Goal: Task Accomplishment & Management: Manage account settings

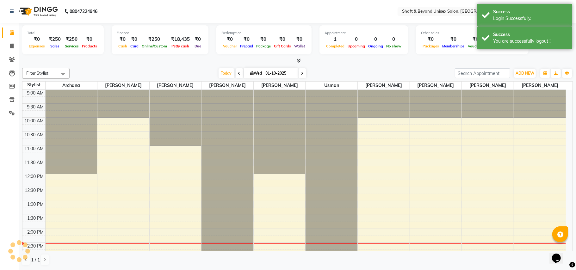
scroll to position [142, 0]
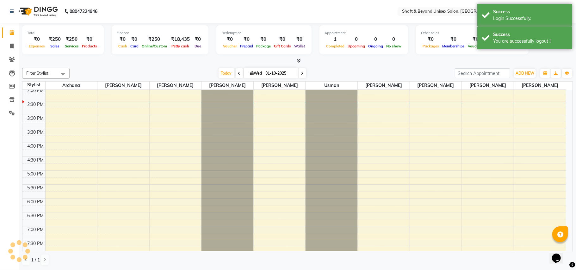
select select "en"
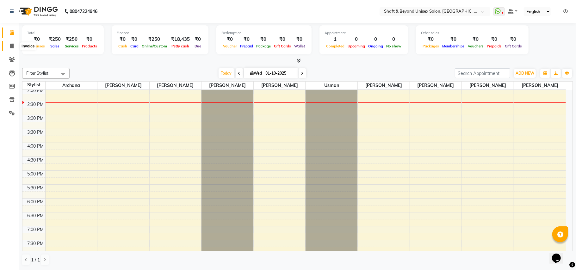
click at [11, 43] on span at bounding box center [11, 46] width 11 height 7
select select "service"
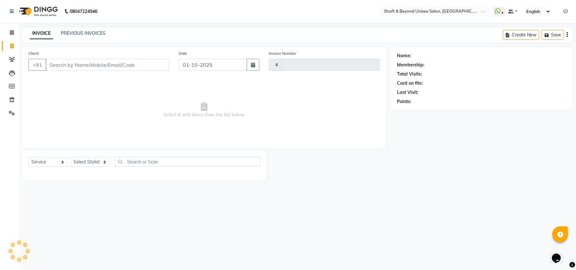
type input "2651"
select select "3878"
click at [139, 64] on input "Client" at bounding box center [108, 65] width 124 height 12
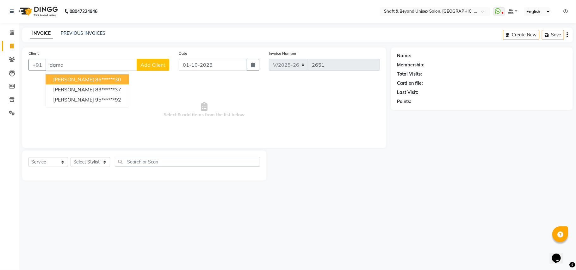
click at [87, 83] on button "[PERSON_NAME] 86******30" at bounding box center [87, 79] width 83 height 10
type input "86******30"
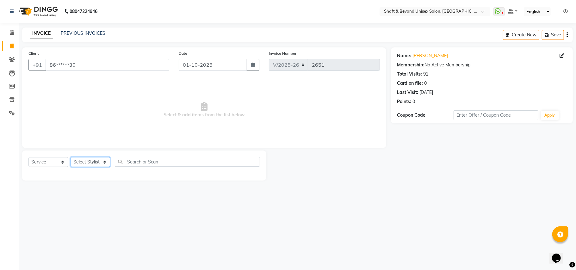
click at [98, 162] on select "Select Stylist Archana [PERSON_NAME] [PERSON_NAME] [PERSON_NAME] [PERSON_NAME] …" at bounding box center [90, 162] width 40 height 10
select select "19080"
click at [70, 157] on select "Select Stylist Archana [PERSON_NAME] [PERSON_NAME] [PERSON_NAME] [PERSON_NAME] …" at bounding box center [90, 162] width 40 height 10
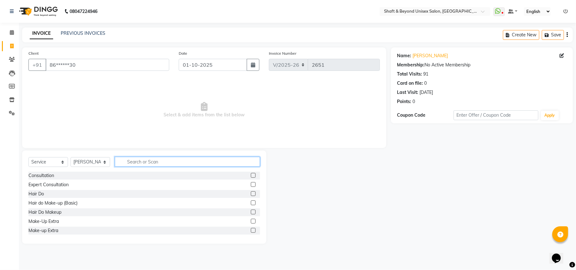
click at [131, 163] on input "text" at bounding box center [187, 162] width 145 height 10
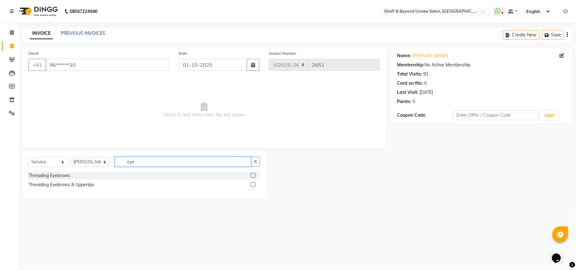
type input "eye"
click at [253, 186] on label at bounding box center [253, 184] width 5 height 5
click at [253, 186] on input "checkbox" at bounding box center [253, 185] width 4 height 4
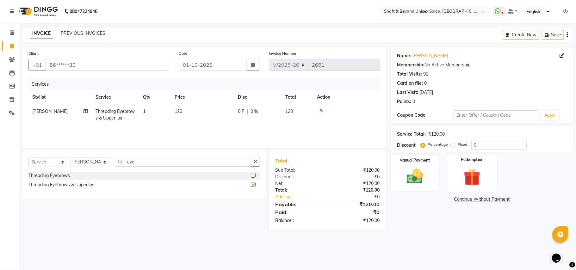
checkbox input "false"
click at [414, 176] on img at bounding box center [415, 177] width 28 height 20
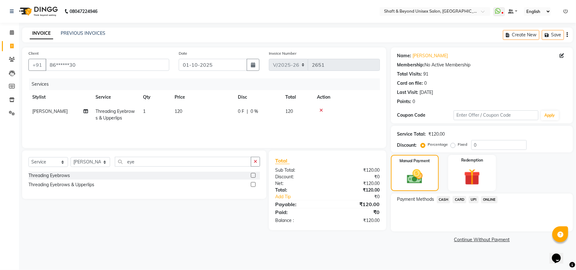
click at [473, 198] on span "UPI" at bounding box center [474, 199] width 10 height 7
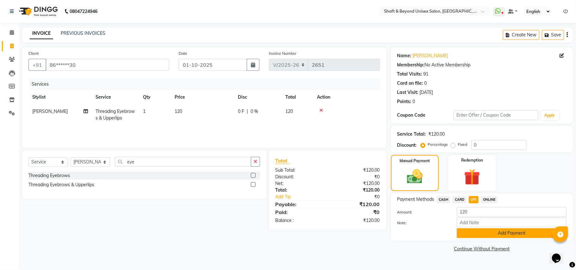
click at [473, 233] on button "Add Payment" at bounding box center [511, 233] width 110 height 10
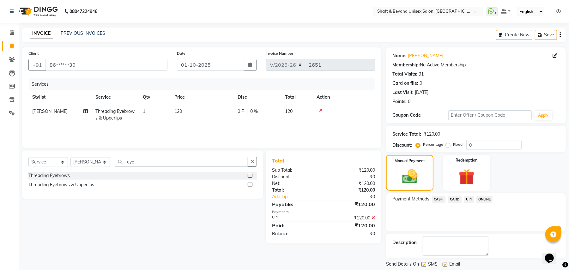
scroll to position [20, 0]
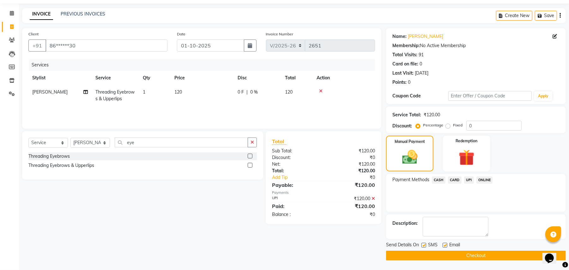
click at [467, 255] on button "Checkout" at bounding box center [476, 256] width 180 height 10
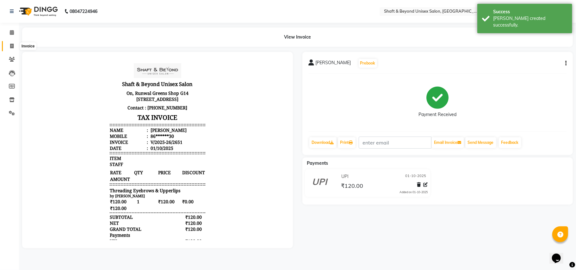
click at [10, 45] on icon at bounding box center [11, 46] width 3 height 5
select select "service"
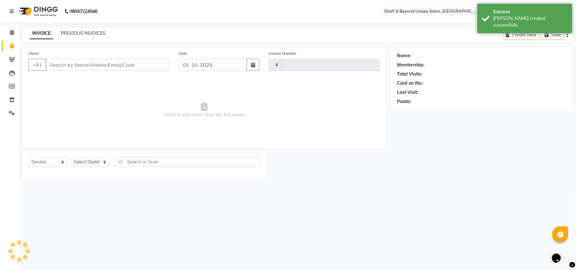
type input "2652"
select select "3878"
click at [56, 65] on input "Client" at bounding box center [108, 65] width 124 height 12
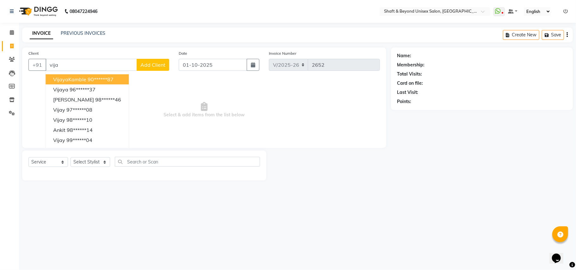
click at [114, 77] on button "VijayaKamble 90******87" at bounding box center [87, 79] width 83 height 10
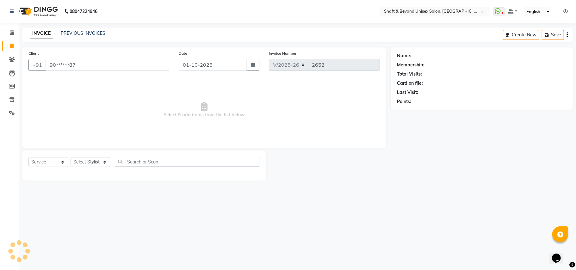
type input "90******87"
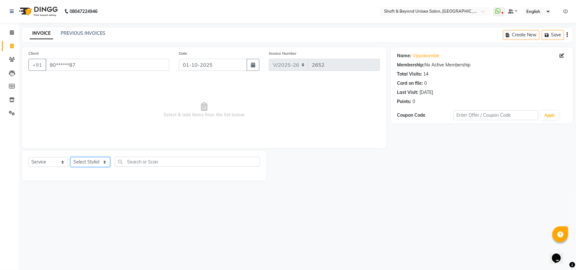
click at [85, 162] on select "Select Stylist Archana [PERSON_NAME] [PERSON_NAME] [PERSON_NAME] [PERSON_NAME] …" at bounding box center [90, 162] width 40 height 10
select select "40100"
click at [70, 157] on select "Select Stylist Archana [PERSON_NAME] [PERSON_NAME] [PERSON_NAME] [PERSON_NAME] …" at bounding box center [90, 162] width 40 height 10
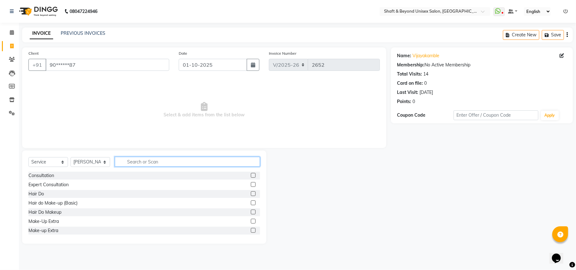
click at [137, 160] on input "text" at bounding box center [187, 162] width 145 height 10
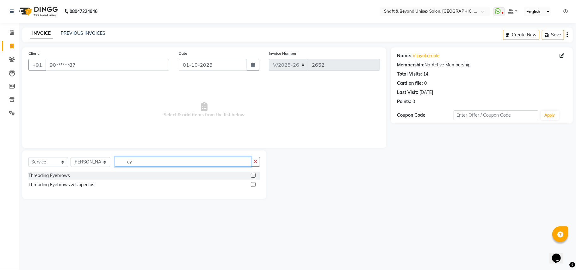
type input "ey"
click at [253, 176] on label at bounding box center [253, 175] width 5 height 5
click at [253, 176] on input "checkbox" at bounding box center [253, 176] width 4 height 4
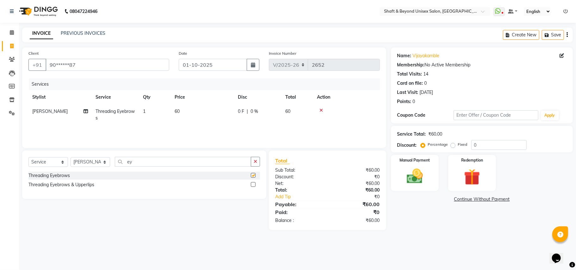
checkbox input "false"
click at [96, 165] on select "Select Stylist Archana [PERSON_NAME] [PERSON_NAME] [PERSON_NAME] [PERSON_NAME] …" at bounding box center [90, 162] width 40 height 10
select select "34482"
click at [70, 157] on select "Select Stylist Archana [PERSON_NAME] [PERSON_NAME] [PERSON_NAME] [PERSON_NAME] …" at bounding box center [90, 162] width 40 height 10
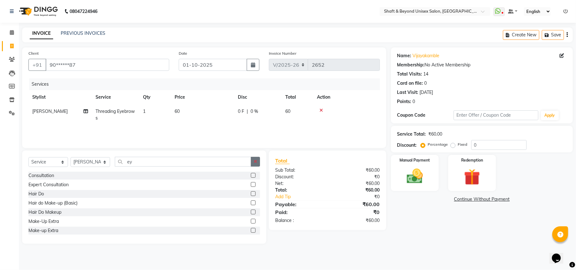
click at [257, 162] on button "button" at bounding box center [255, 162] width 9 height 10
click at [243, 162] on input "text" at bounding box center [187, 162] width 145 height 10
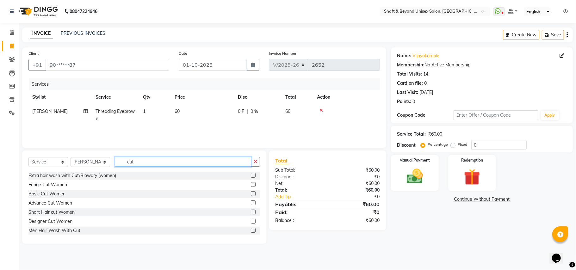
type input "cut"
click at [251, 202] on label at bounding box center [253, 202] width 5 height 5
click at [251, 202] on input "checkbox" at bounding box center [253, 203] width 4 height 4
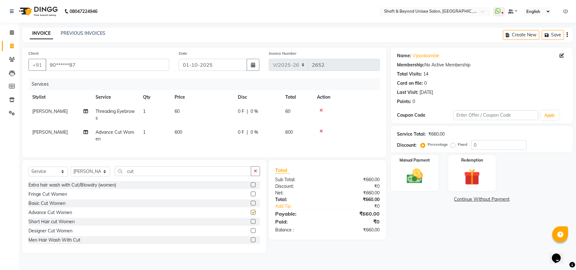
checkbox input "false"
click at [415, 187] on div "Manual Payment" at bounding box center [415, 172] width 50 height 37
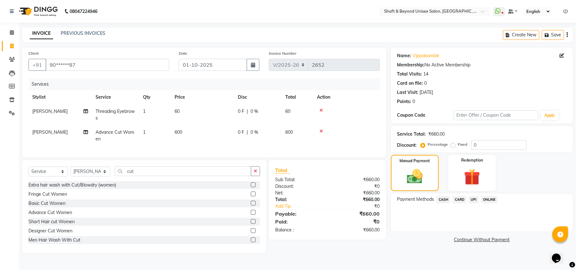
click at [443, 199] on span "CASH" at bounding box center [444, 199] width 14 height 7
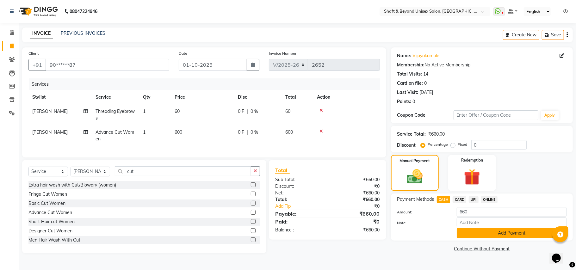
click at [476, 232] on button "Add Payment" at bounding box center [511, 233] width 110 height 10
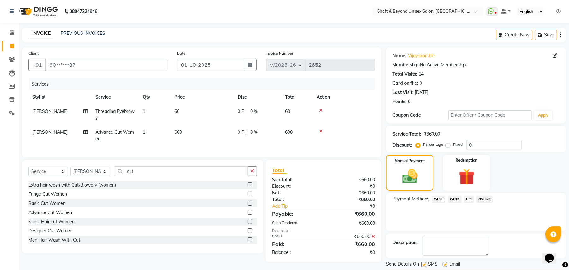
scroll to position [20, 0]
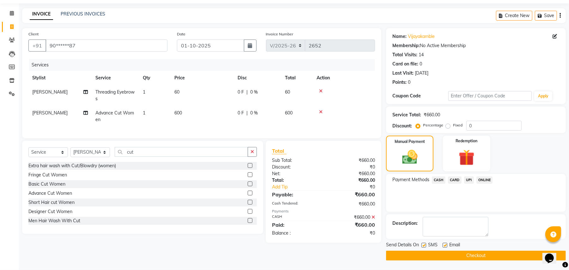
click at [472, 257] on button "Checkout" at bounding box center [476, 256] width 180 height 10
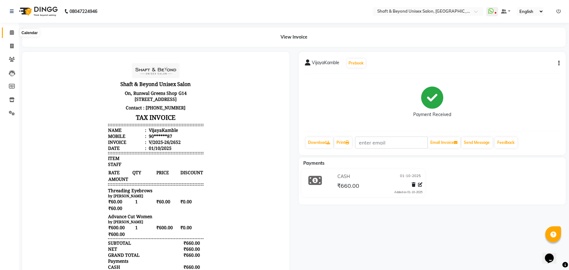
click at [10, 33] on icon at bounding box center [12, 32] width 4 height 5
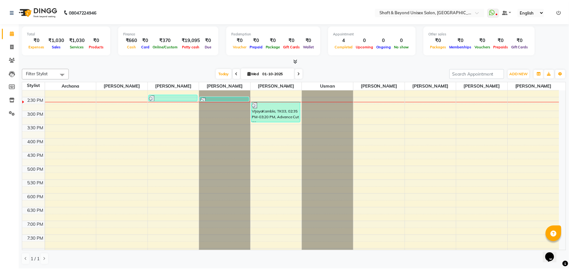
scroll to position [126, 0]
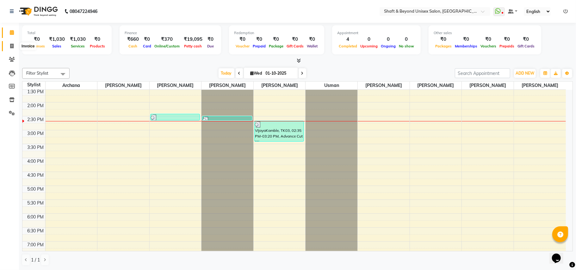
click at [11, 46] on icon at bounding box center [11, 46] width 3 height 5
select select "service"
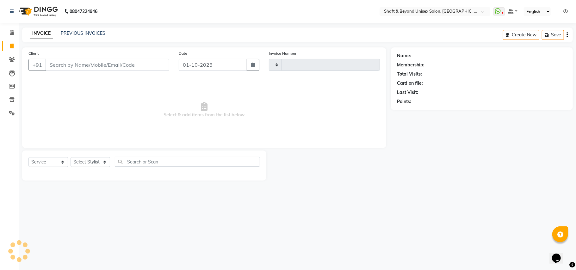
type input "2653"
select select "3878"
click at [74, 32] on link "PREVIOUS INVOICES" at bounding box center [83, 33] width 45 height 6
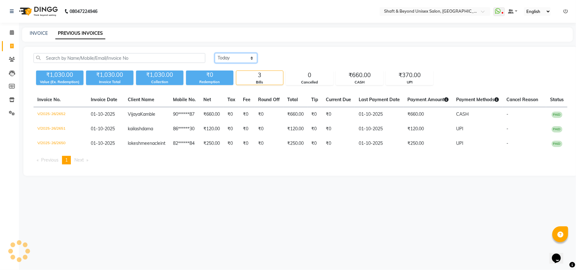
click at [238, 59] on select "[DATE] [DATE] Custom Range" at bounding box center [236, 58] width 42 height 10
select select "[DATE]"
click at [215, 53] on select "[DATE] [DATE] Custom Range" at bounding box center [236, 58] width 42 height 10
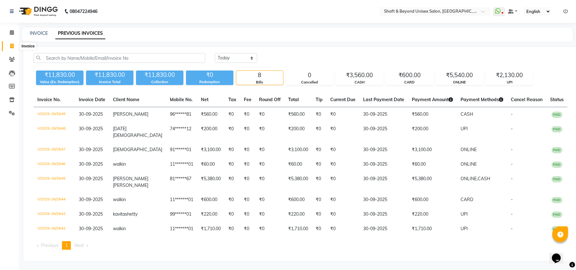
click at [11, 45] on icon at bounding box center [11, 46] width 3 height 5
select select "service"
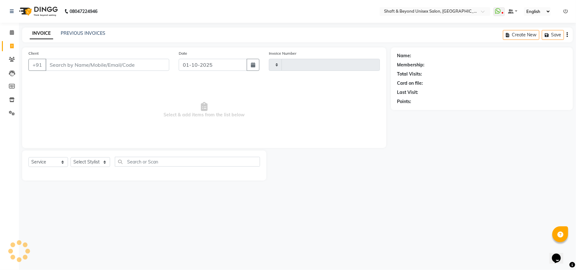
type input "2653"
select select "3878"
click at [70, 65] on input "Client" at bounding box center [108, 65] width 124 height 12
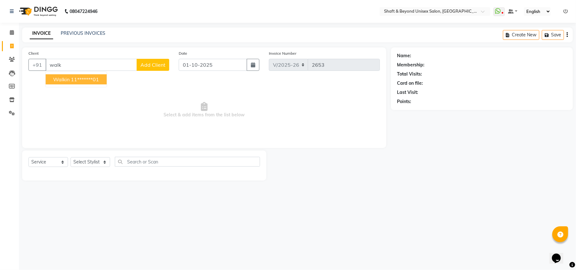
click at [90, 81] on ngb-highlight "11*******01" at bounding box center [85, 79] width 28 height 6
type input "11*******01"
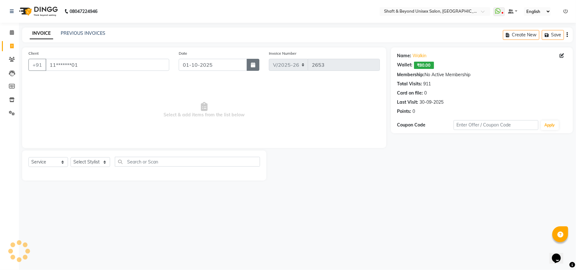
click at [252, 66] on icon "button" at bounding box center [253, 64] width 4 height 5
select select "10"
select select "2025"
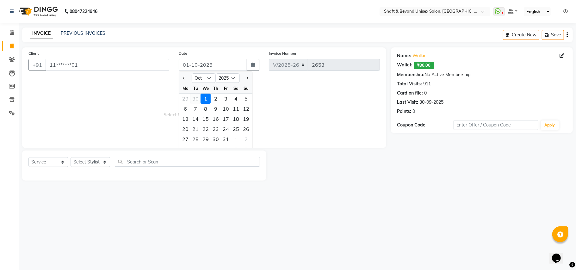
click at [198, 100] on div "30" at bounding box center [195, 99] width 10 height 10
type input "30-09-2025"
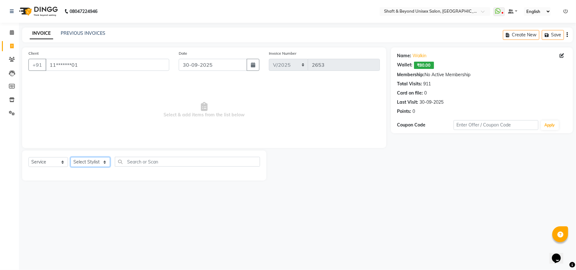
click at [90, 160] on select "Select Stylist Archana [PERSON_NAME] [PERSON_NAME] [PERSON_NAME] [PERSON_NAME] …" at bounding box center [90, 162] width 40 height 10
select select "88897"
click at [70, 157] on select "Select Stylist Archana [PERSON_NAME] [PERSON_NAME] [PERSON_NAME] [PERSON_NAME] …" at bounding box center [90, 162] width 40 height 10
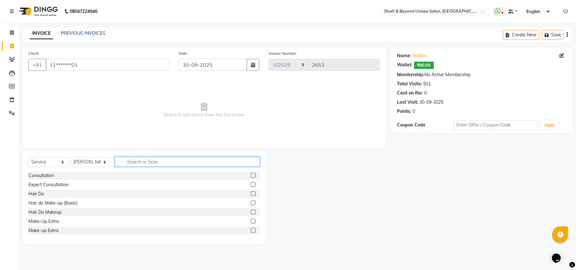
click at [136, 160] on input "text" at bounding box center [187, 162] width 145 height 10
type input "beard"
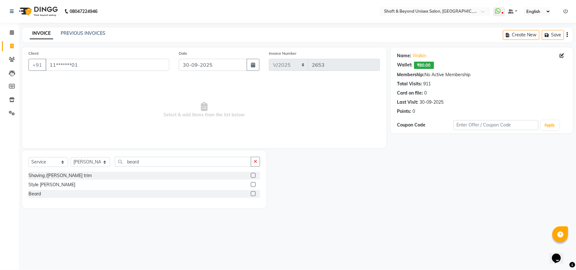
click at [252, 175] on label at bounding box center [253, 175] width 5 height 5
click at [252, 175] on input "checkbox" at bounding box center [253, 176] width 4 height 4
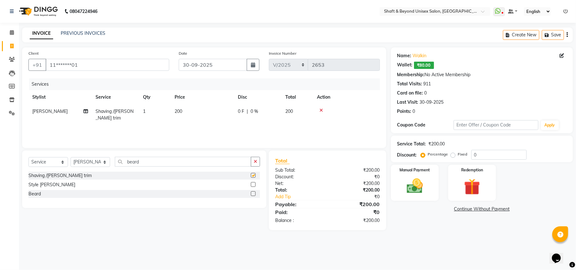
checkbox input "false"
click at [424, 193] on img at bounding box center [415, 186] width 28 height 20
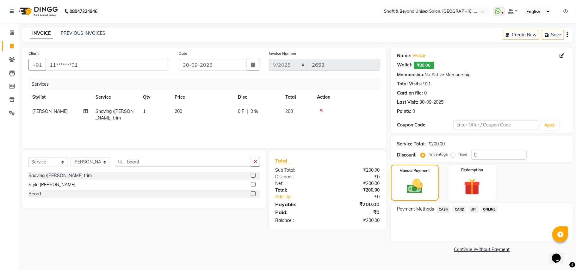
click at [492, 209] on span "ONLINE" at bounding box center [489, 209] width 16 height 7
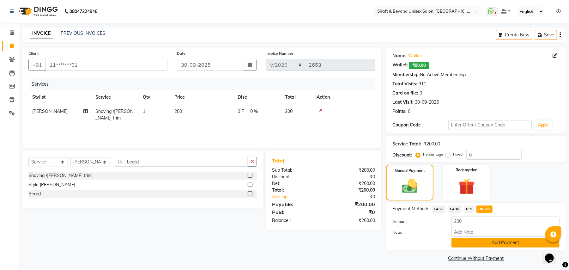
click at [482, 240] on button "Add Payment" at bounding box center [506, 243] width 108 height 10
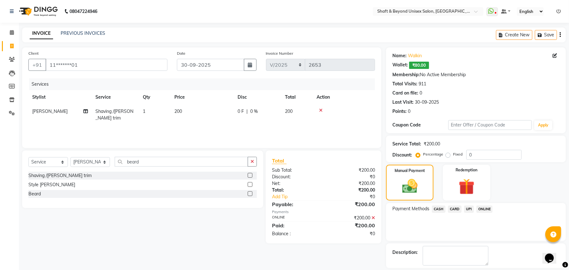
scroll to position [29, 0]
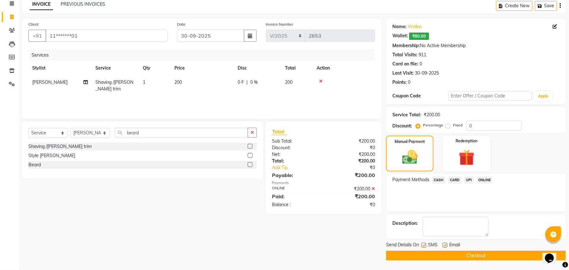
click at [476, 254] on button "Checkout" at bounding box center [476, 256] width 180 height 10
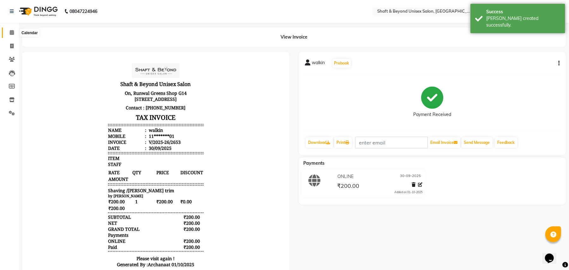
click at [10, 34] on icon at bounding box center [12, 32] width 4 height 5
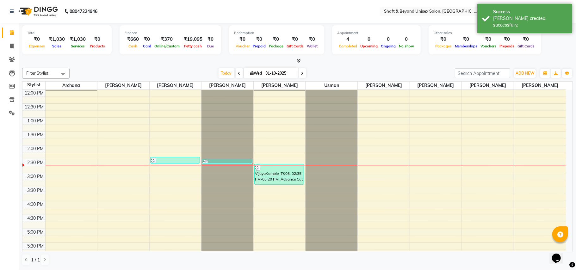
scroll to position [84, 0]
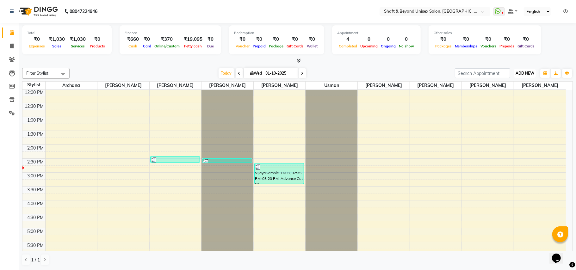
click at [518, 73] on span "ADD NEW" at bounding box center [524, 73] width 19 height 5
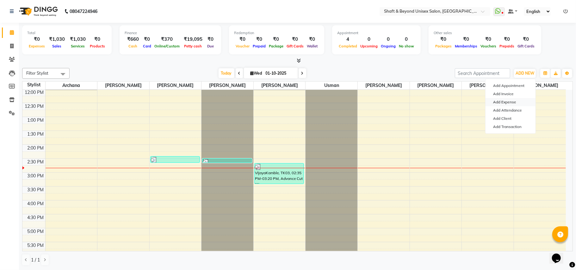
click at [505, 103] on link "Add Expense" at bounding box center [510, 102] width 50 height 8
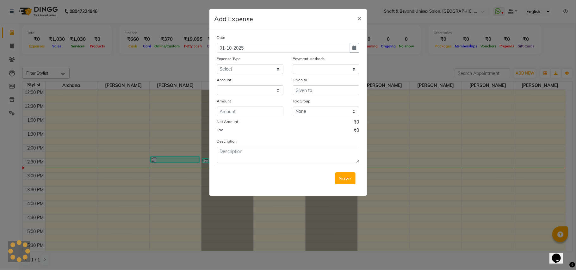
select select "1"
select select "2656"
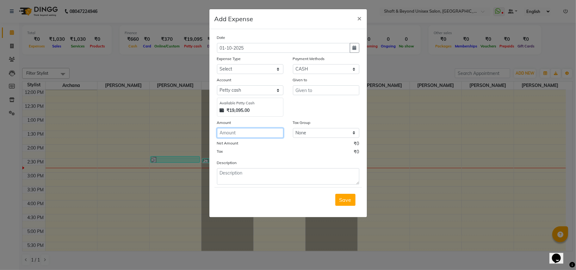
click at [236, 130] on input "number" at bounding box center [250, 133] width 66 height 10
type input "100"
click at [230, 176] on textarea at bounding box center [288, 176] width 142 height 16
type textarea "[PERSON_NAME] tip 100rs"
click at [348, 199] on span "Save" at bounding box center [345, 200] width 12 height 6
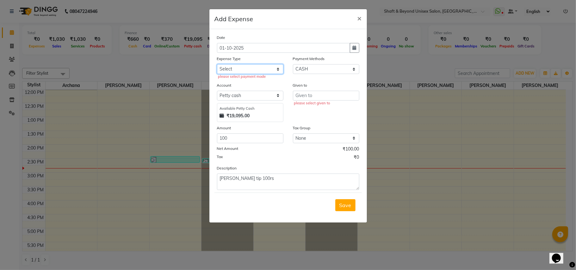
click at [243, 69] on select "Select Advance Salary Bank charges Car maintenance Cash transfer to bank Cash t…" at bounding box center [250, 69] width 66 height 10
select select "8894"
click at [217, 64] on select "Select Advance Salary Bank charges Car maintenance Cash transfer to bank Cash t…" at bounding box center [250, 69] width 66 height 10
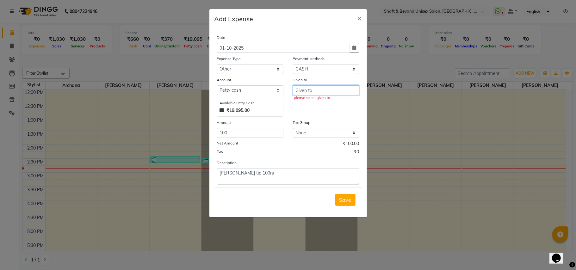
click at [299, 88] on input "text" at bounding box center [326, 90] width 66 height 10
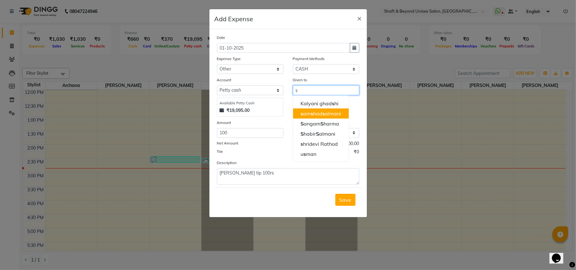
click at [317, 116] on ngb-highlight "s am s had s almani" at bounding box center [320, 113] width 40 height 6
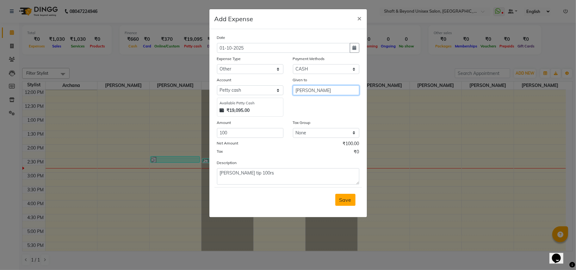
type input "[PERSON_NAME]"
click at [339, 199] on button "Save" at bounding box center [345, 200] width 20 height 12
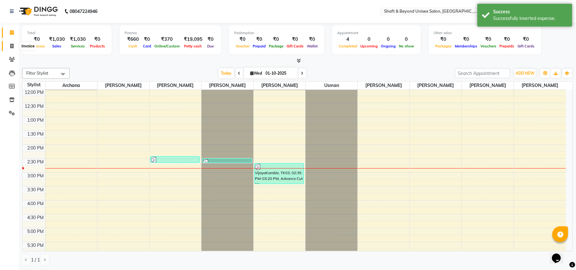
click at [13, 45] on icon at bounding box center [11, 46] width 3 height 5
select select "service"
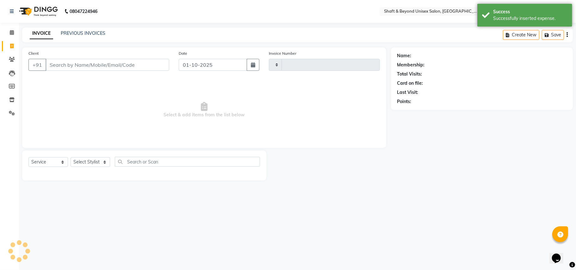
type input "2654"
select select "3878"
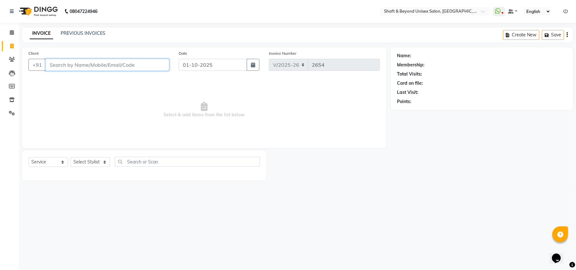
click at [89, 66] on input "Client" at bounding box center [108, 65] width 124 height 12
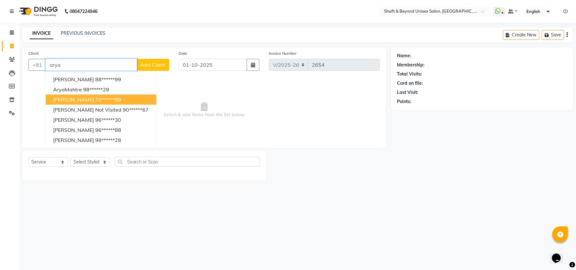
click at [95, 101] on ngb-highlight "70******89" at bounding box center [108, 99] width 26 height 6
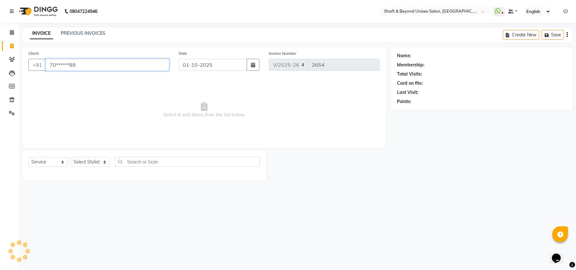
type input "70******89"
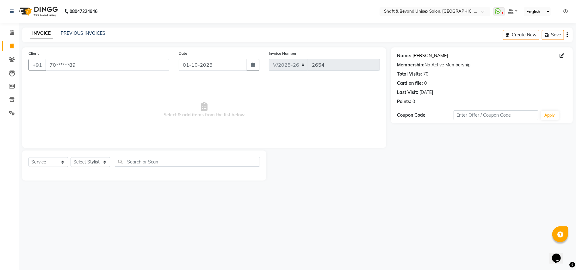
click at [432, 54] on link "[PERSON_NAME]" at bounding box center [430, 55] width 35 height 7
click at [83, 34] on link "PREVIOUS INVOICES" at bounding box center [83, 33] width 45 height 6
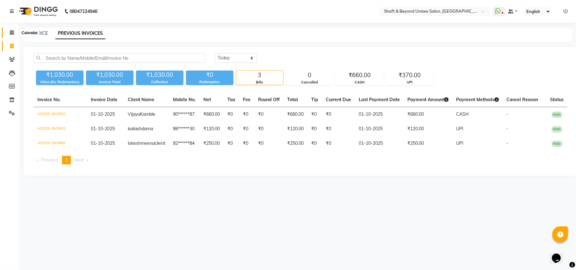
click at [13, 32] on icon at bounding box center [12, 32] width 4 height 5
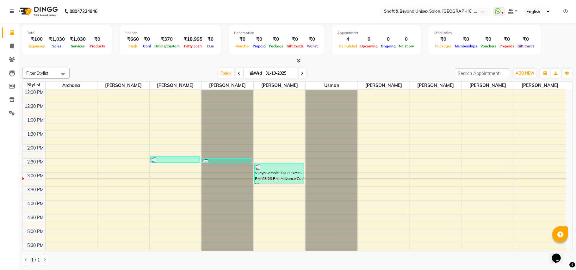
scroll to position [126, 0]
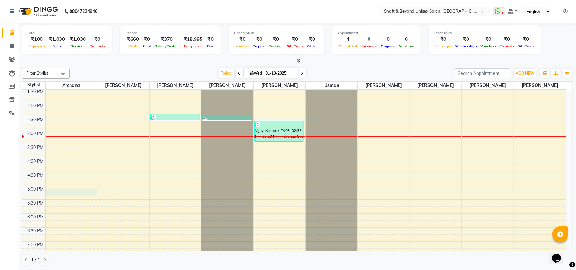
click at [52, 193] on div "9:00 AM 9:30 AM 10:00 AM 10:30 AM 11:00 AM 11:30 AM 12:00 PM 12:30 PM 1:00 PM 1…" at bounding box center [293, 143] width 543 height 361
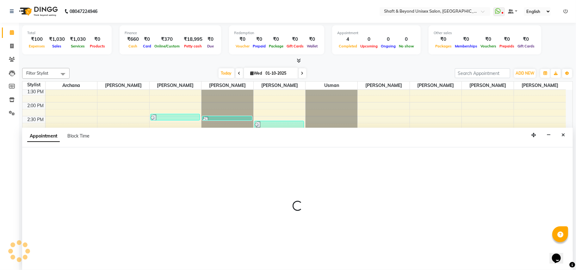
select select "19079"
select select "tentative"
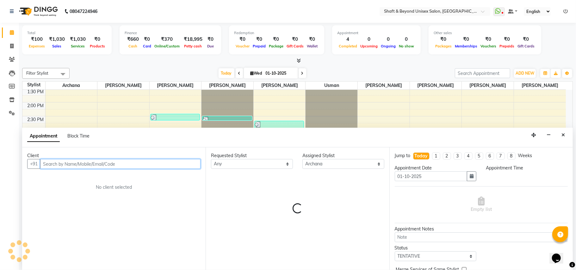
select select "1020"
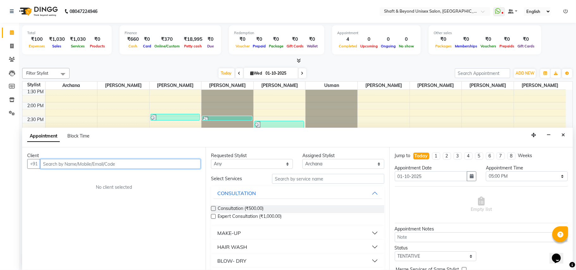
click at [74, 163] on input "text" at bounding box center [120, 164] width 160 height 10
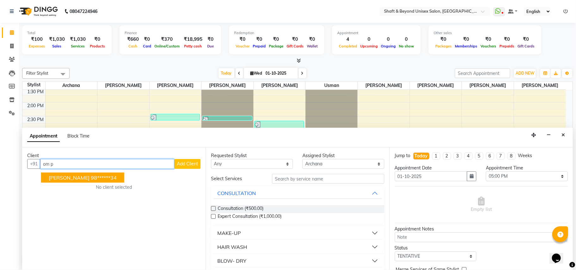
click at [91, 180] on ngb-highlight "98******34" at bounding box center [104, 178] width 26 height 6
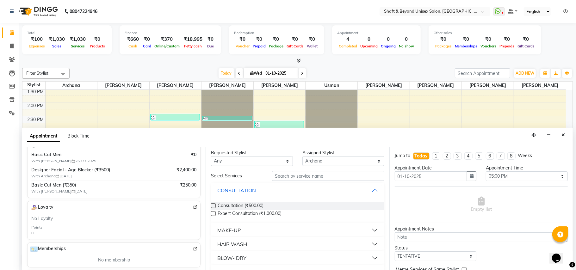
scroll to position [0, 0]
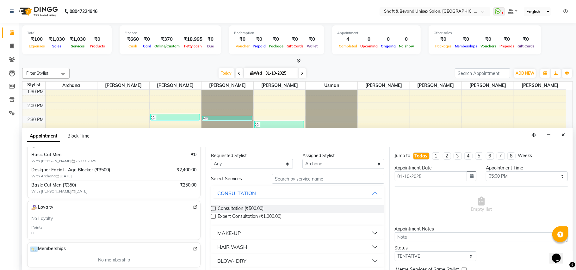
type input "98******34"
click at [297, 179] on input "text" at bounding box center [328, 179] width 112 height 10
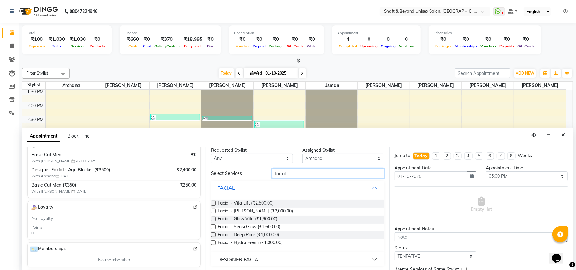
scroll to position [7, 0]
type input "facial"
click at [271, 257] on button "DESIGNER FACIAL" at bounding box center [297, 257] width 168 height 11
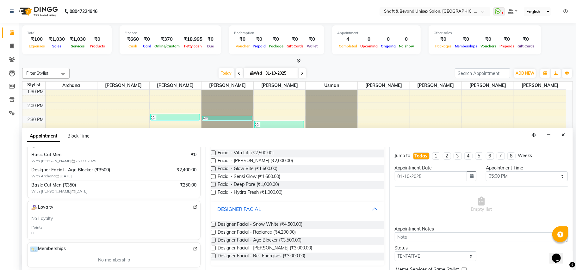
scroll to position [56, 0]
click at [214, 239] on label at bounding box center [213, 239] width 5 height 5
click at [214, 239] on input "checkbox" at bounding box center [213, 240] width 4 height 4
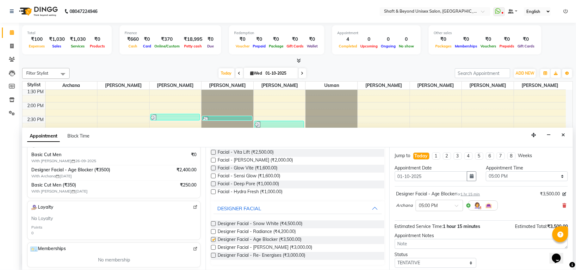
checkbox input "false"
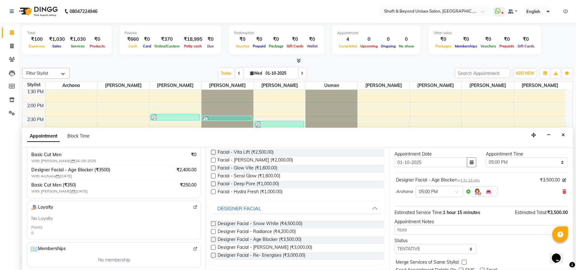
scroll to position [38, 0]
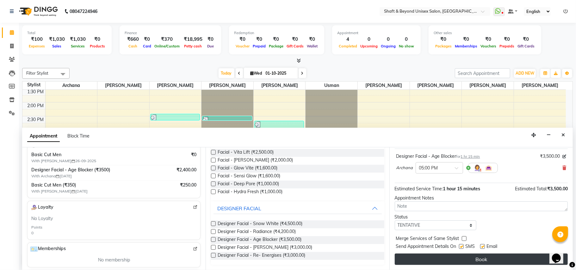
click at [475, 260] on button "Book" at bounding box center [481, 259] width 173 height 11
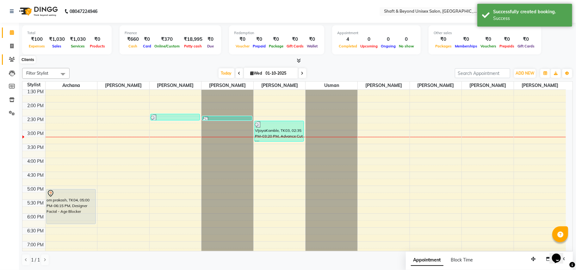
click at [11, 59] on icon at bounding box center [12, 59] width 6 height 5
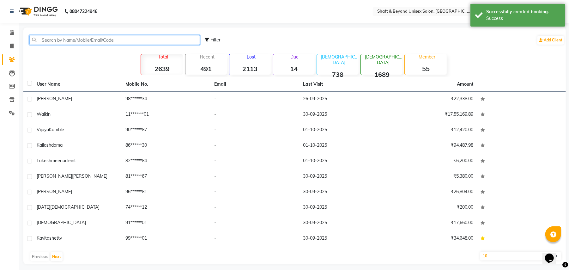
click at [70, 37] on input "text" at bounding box center [114, 40] width 171 height 10
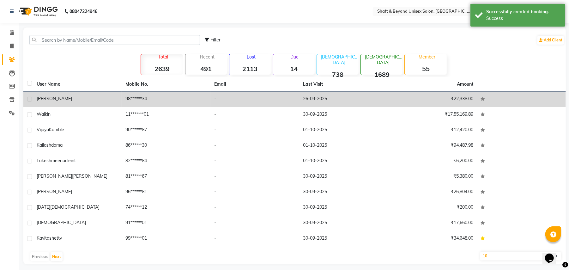
click at [115, 95] on div "[PERSON_NAME]" at bounding box center [77, 98] width 81 height 7
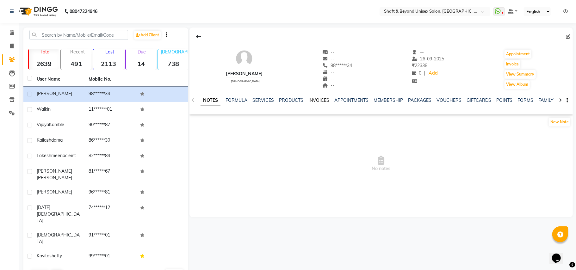
click at [316, 101] on link "INVOICES" at bounding box center [318, 100] width 21 height 6
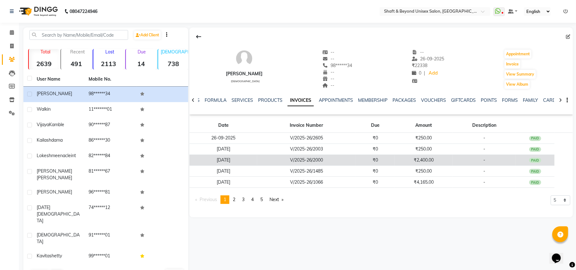
click at [365, 163] on td "₹0" at bounding box center [375, 160] width 39 height 11
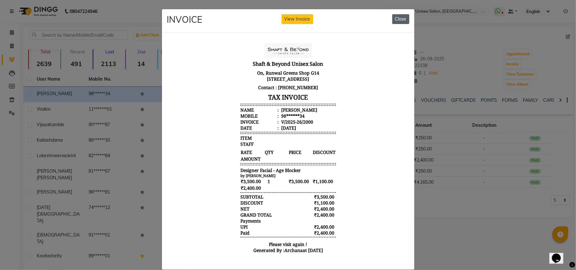
click at [394, 19] on button "Close" at bounding box center [400, 19] width 17 height 10
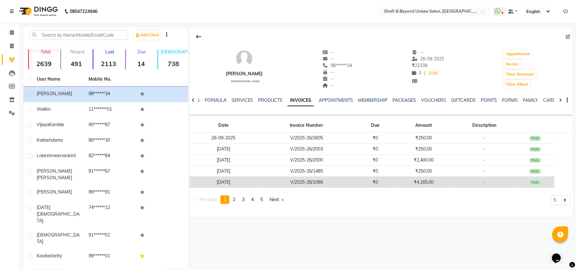
click at [375, 181] on td "₹0" at bounding box center [375, 182] width 39 height 11
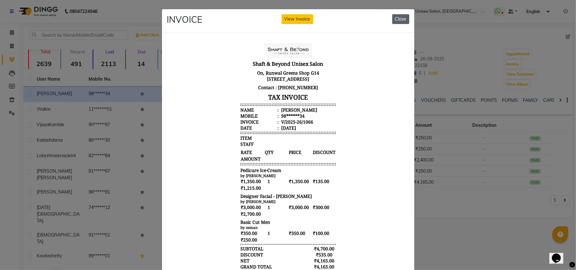
click at [395, 19] on button "Close" at bounding box center [400, 19] width 17 height 10
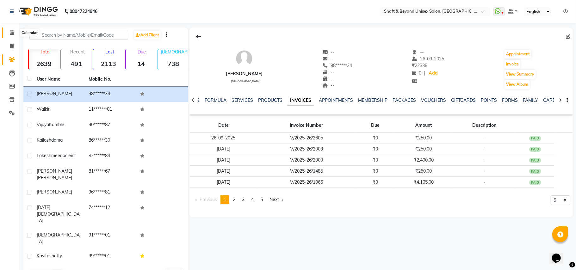
click at [13, 30] on icon at bounding box center [12, 32] width 4 height 5
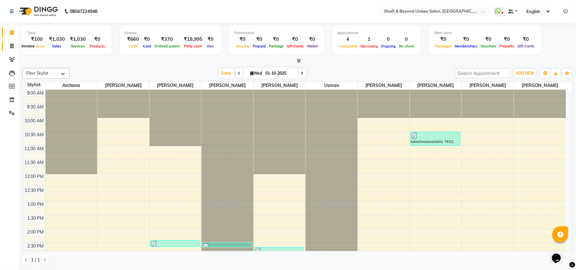
click at [10, 46] on icon at bounding box center [11, 46] width 3 height 5
select select "3878"
select select "service"
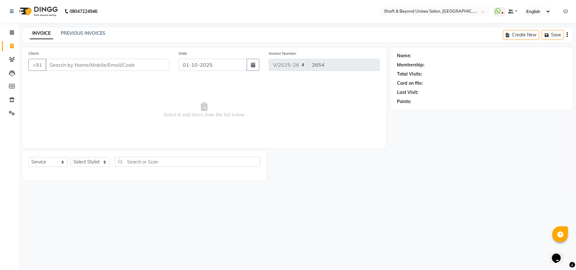
click at [64, 66] on input "Client" at bounding box center [108, 65] width 124 height 12
click at [62, 59] on input "Client" at bounding box center [108, 65] width 124 height 12
click at [62, 61] on input "Client" at bounding box center [108, 65] width 124 height 12
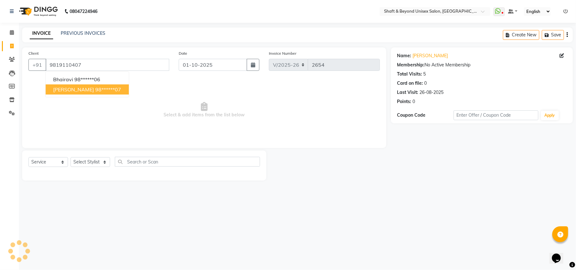
click at [73, 91] on span "[PERSON_NAME]" at bounding box center [73, 89] width 41 height 6
type input "98******07"
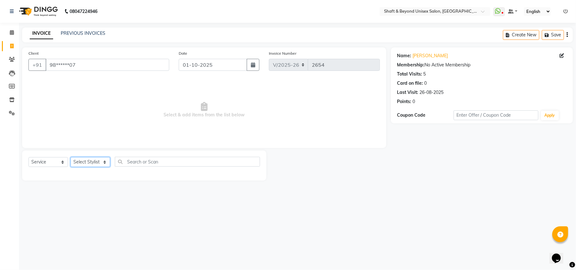
click at [84, 163] on select "Select Stylist Archana [PERSON_NAME] [PERSON_NAME] [PERSON_NAME] [PERSON_NAME] …" at bounding box center [90, 162] width 40 height 10
select select "66753"
click at [70, 157] on select "Select Stylist Archana [PERSON_NAME] [PERSON_NAME] [PERSON_NAME] [PERSON_NAME] …" at bounding box center [90, 162] width 40 height 10
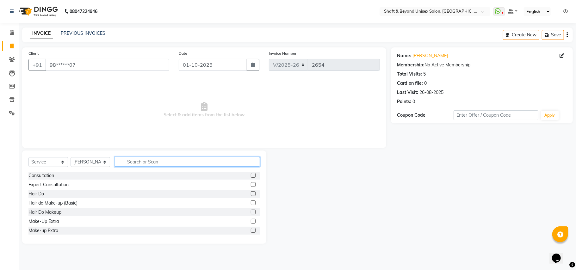
click at [161, 162] on input "text" at bounding box center [187, 162] width 145 height 10
type input "oil"
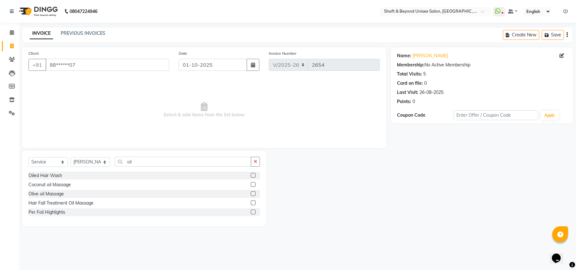
click at [252, 185] on label at bounding box center [253, 184] width 5 height 5
click at [252, 185] on input "checkbox" at bounding box center [253, 185] width 4 height 4
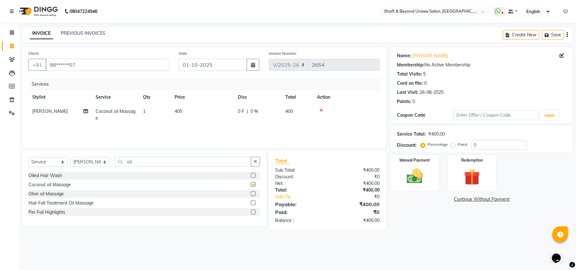
checkbox input "false"
click at [255, 160] on icon "button" at bounding box center [255, 161] width 3 height 4
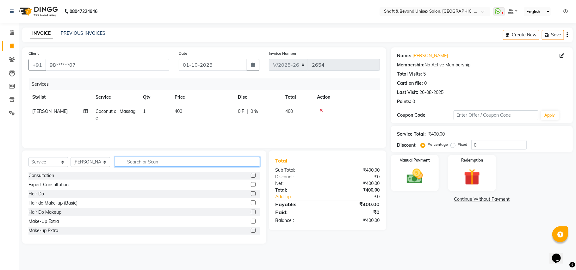
click at [187, 161] on input "text" at bounding box center [187, 162] width 145 height 10
click at [163, 161] on input "text" at bounding box center [187, 162] width 145 height 10
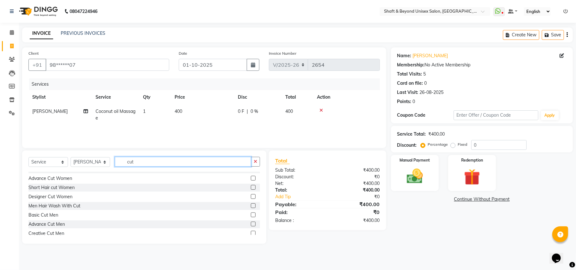
scroll to position [47, 0]
type input "cut"
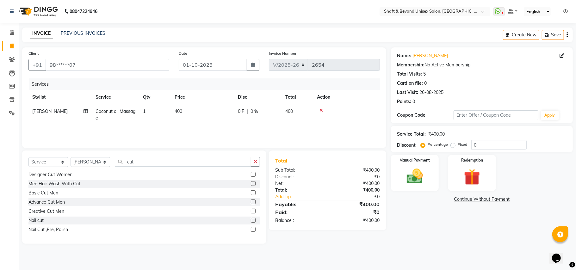
click at [251, 192] on label at bounding box center [253, 192] width 5 height 5
click at [251, 192] on input "checkbox" at bounding box center [253, 193] width 4 height 4
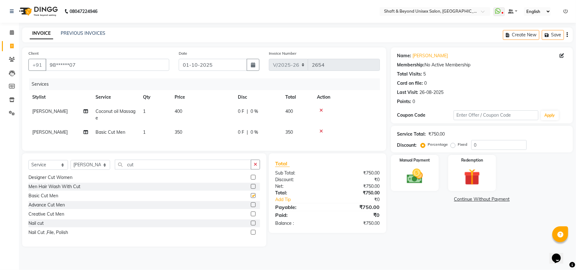
checkbox input "false"
click at [90, 170] on select "Select Stylist Archana [PERSON_NAME] [PERSON_NAME] [PERSON_NAME] [PERSON_NAME] …" at bounding box center [90, 165] width 40 height 10
select select "19080"
click at [70, 166] on select "Select Stylist Archana [PERSON_NAME] [PERSON_NAME] [PERSON_NAME] [PERSON_NAME] …" at bounding box center [90, 165] width 40 height 10
click at [253, 169] on button "button" at bounding box center [255, 165] width 9 height 10
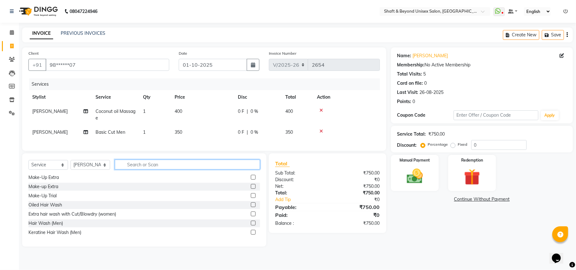
click at [217, 169] on input "text" at bounding box center [187, 165] width 145 height 10
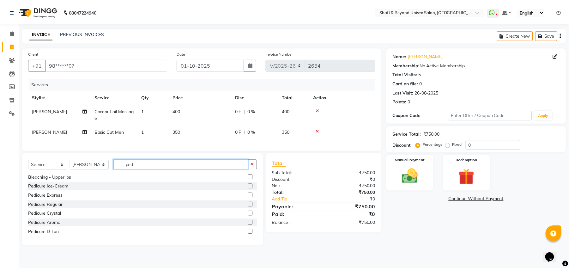
scroll to position [0, 0]
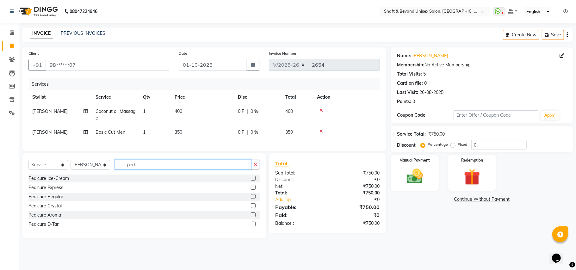
type input "ped"
click at [253, 199] on label at bounding box center [253, 196] width 5 height 5
click at [253, 199] on input "checkbox" at bounding box center [253, 197] width 4 height 4
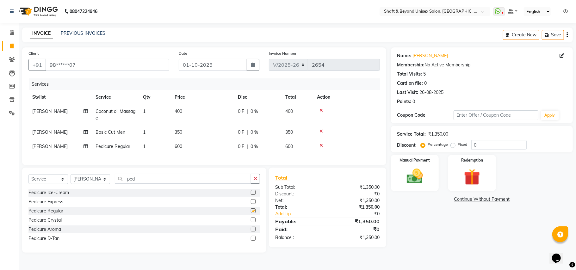
checkbox input "false"
click at [256, 146] on span "0 %" at bounding box center [254, 146] width 8 height 7
select select "19080"
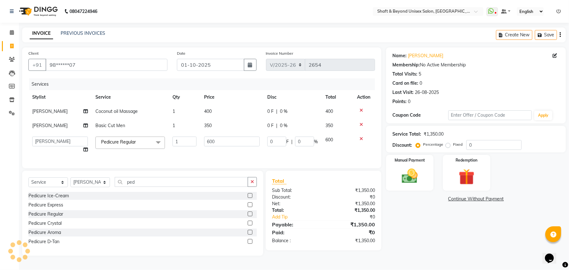
click at [277, 126] on span "|" at bounding box center [276, 125] width 1 height 7
select select "66753"
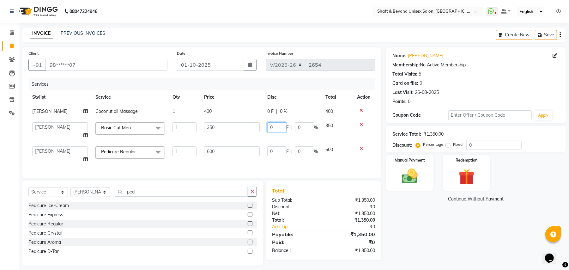
click at [279, 127] on input "0" at bounding box center [276, 127] width 19 height 10
type input "100"
click at [279, 139] on tbody "[PERSON_NAME] Coconut oil Massage 1 400 0 F | 0 % 400 Archana [PERSON_NAME] [PE…" at bounding box center [201, 135] width 347 height 62
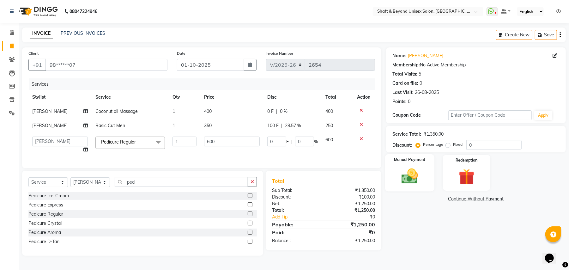
click at [426, 184] on div "Manual Payment" at bounding box center [409, 172] width 49 height 37
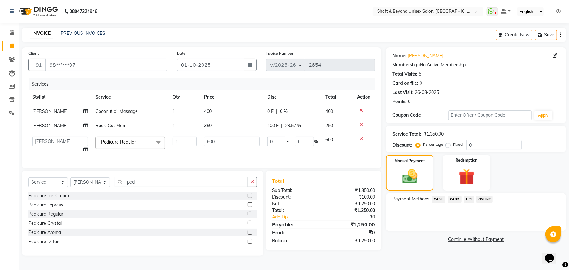
click at [454, 199] on span "CARD" at bounding box center [455, 199] width 14 height 7
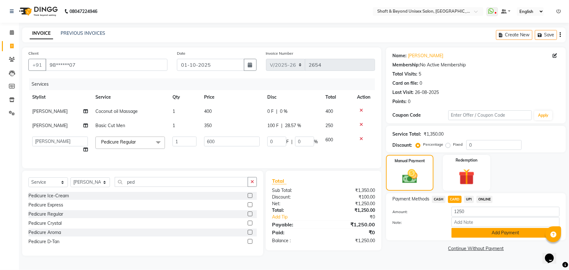
click at [466, 236] on button "Add Payment" at bounding box center [506, 233] width 108 height 10
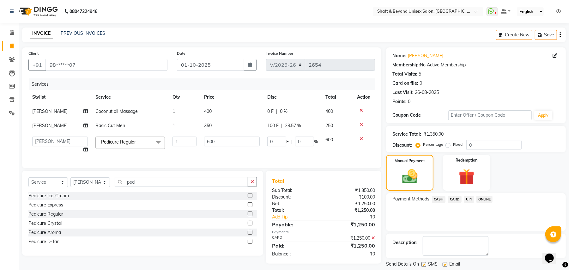
scroll to position [20, 0]
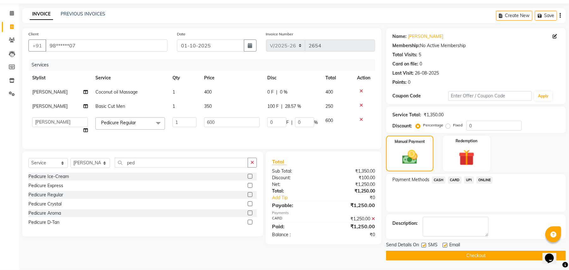
click at [459, 255] on button "Checkout" at bounding box center [476, 256] width 180 height 10
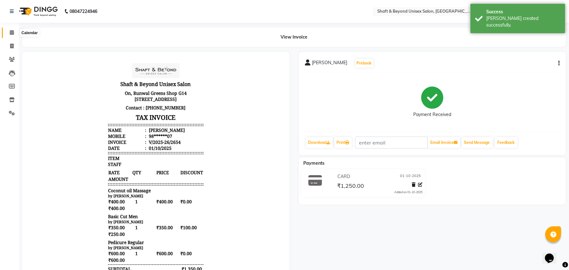
click at [11, 30] on icon at bounding box center [12, 32] width 4 height 5
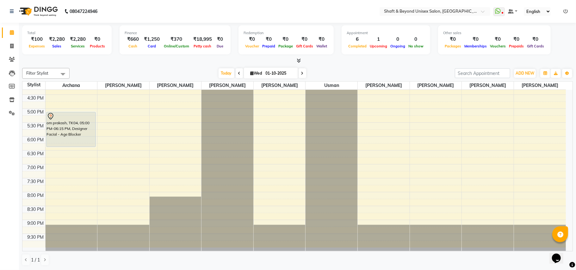
scroll to position [205, 0]
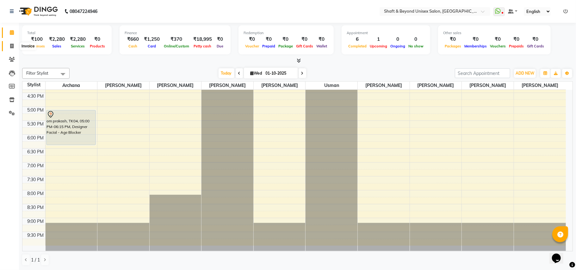
click at [11, 44] on icon at bounding box center [11, 46] width 3 height 5
select select "3878"
select select "service"
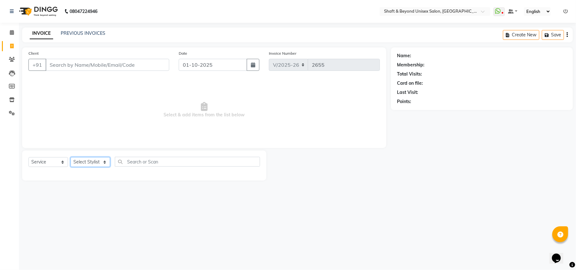
drag, startPoint x: 91, startPoint y: 163, endPoint x: 90, endPoint y: 160, distance: 3.3
click at [91, 162] on select "Select Stylist" at bounding box center [90, 162] width 40 height 10
select select "88897"
click at [70, 157] on select "Select Stylist Archana [PERSON_NAME] [PERSON_NAME] [PERSON_NAME] [PERSON_NAME] …" at bounding box center [90, 162] width 40 height 10
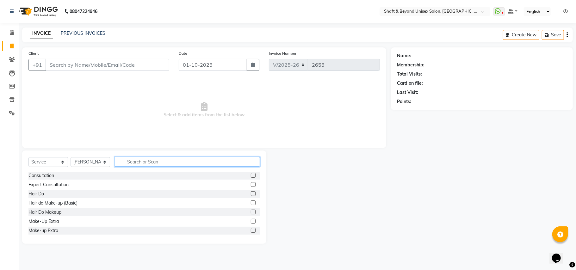
click at [133, 157] on input "text" at bounding box center [187, 162] width 145 height 10
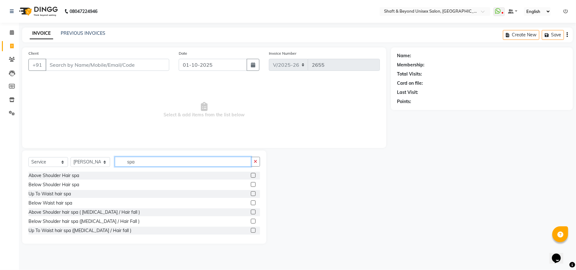
type input "spa"
click at [251, 175] on label at bounding box center [253, 175] width 5 height 5
click at [251, 175] on input "checkbox" at bounding box center [253, 176] width 4 height 4
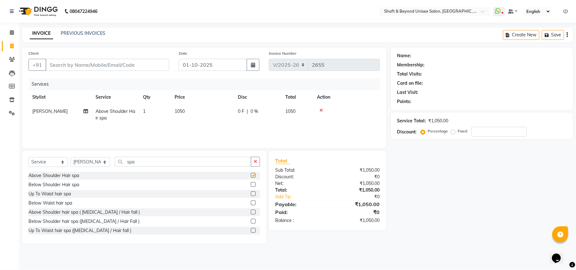
checkbox input "false"
click at [121, 64] on input "Client" at bounding box center [108, 65] width 124 height 12
type input "9"
type input "0"
type input "9326999631"
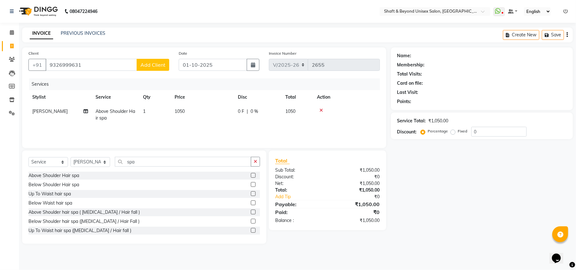
click at [159, 65] on span "Add Client" at bounding box center [152, 65] width 25 height 6
select select "22"
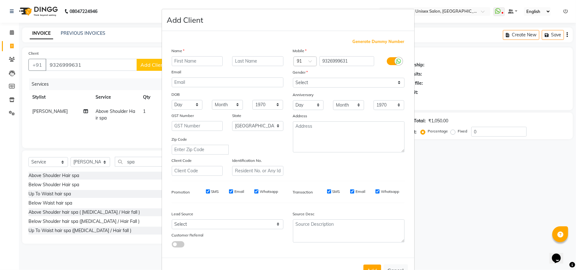
click at [193, 61] on input "text" at bounding box center [197, 61] width 51 height 10
type input "[DEMOGRAPHIC_DATA]"
click at [326, 84] on select "Select [DEMOGRAPHIC_DATA] [DEMOGRAPHIC_DATA] Other Prefer Not To Say" at bounding box center [349, 83] width 112 height 10
select select "[DEMOGRAPHIC_DATA]"
click at [293, 78] on select "Select [DEMOGRAPHIC_DATA] [DEMOGRAPHIC_DATA] Other Prefer Not To Say" at bounding box center [349, 83] width 112 height 10
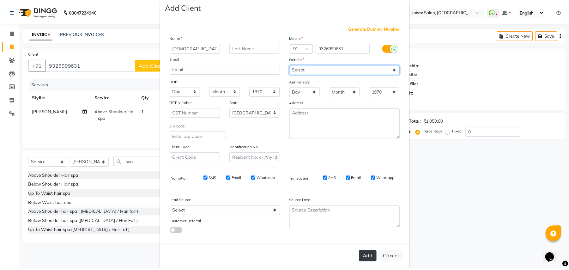
scroll to position [20, 0]
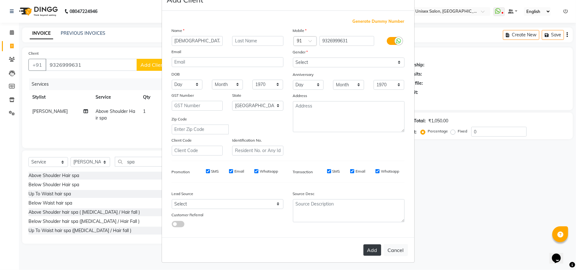
click at [366, 248] on button "Add" at bounding box center [372, 249] width 18 height 11
type input "93******31"
select select
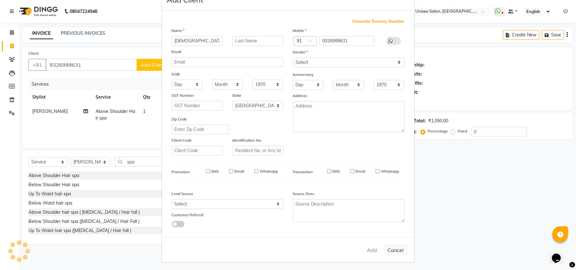
select select "null"
select select
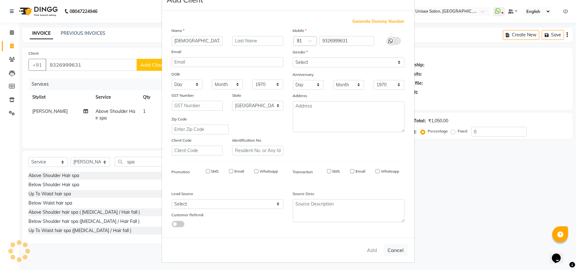
checkbox input "false"
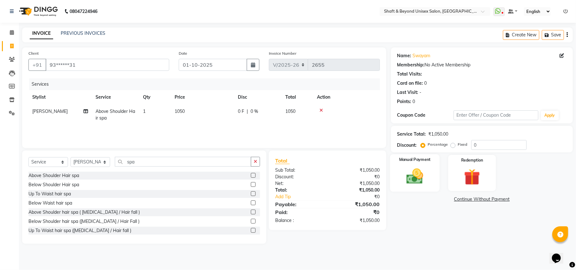
click at [413, 183] on img at bounding box center [415, 177] width 28 height 20
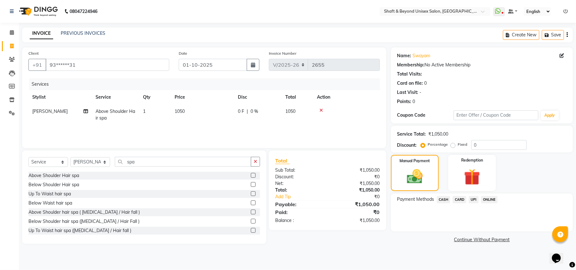
click at [444, 195] on div "Payment Methods CASH CARD UPI ONLINE" at bounding box center [482, 212] width 182 height 38
click at [444, 200] on span "CASH" at bounding box center [444, 199] width 14 height 7
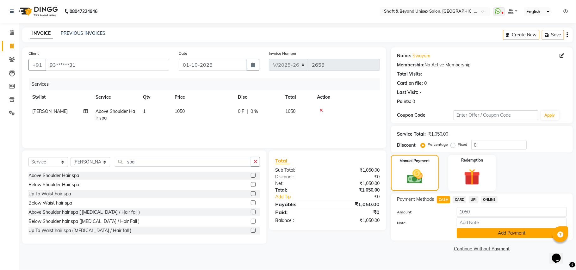
click at [474, 230] on button "Add Payment" at bounding box center [511, 233] width 110 height 10
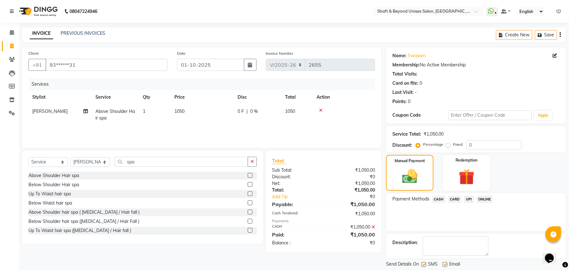
scroll to position [20, 0]
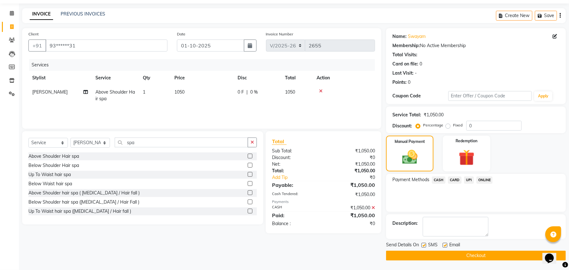
click at [473, 259] on button "Checkout" at bounding box center [476, 256] width 180 height 10
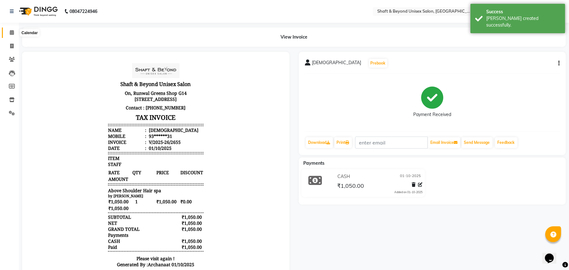
click at [13, 31] on icon at bounding box center [12, 32] width 4 height 5
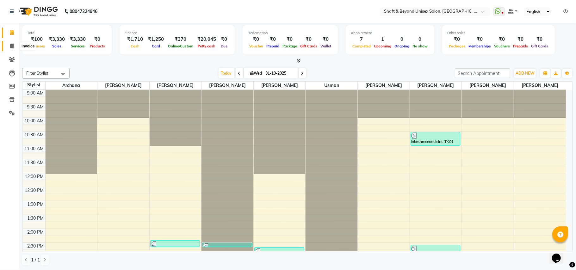
click at [12, 47] on icon at bounding box center [11, 46] width 3 height 5
select select "service"
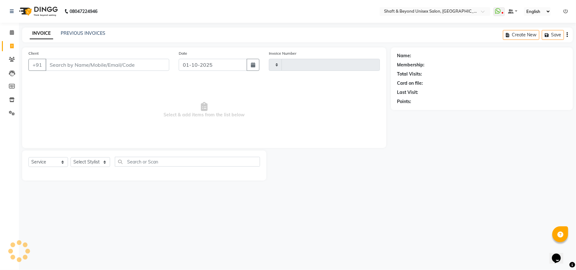
type input "2656"
select select "3878"
click at [62, 64] on input "Client" at bounding box center [108, 65] width 124 height 12
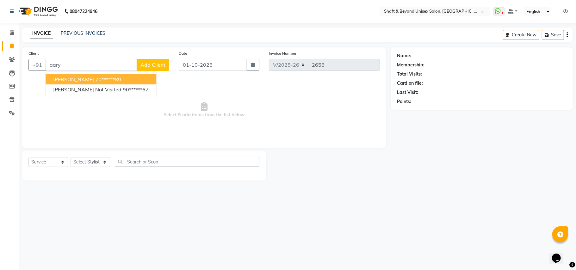
click at [103, 81] on ngb-highlight "70******89" at bounding box center [108, 79] width 26 height 6
type input "70******89"
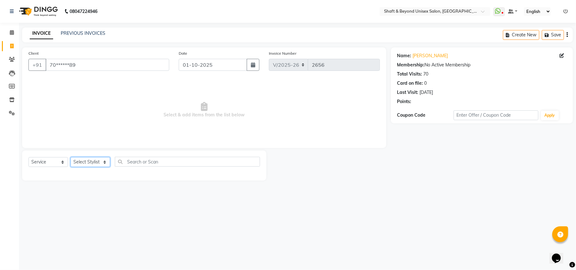
click at [80, 162] on select "Select Stylist Archana [PERSON_NAME] [PERSON_NAME] [PERSON_NAME] [PERSON_NAME] …" at bounding box center [90, 162] width 40 height 10
select select "34482"
click at [70, 157] on select "Select Stylist Archana [PERSON_NAME] [PERSON_NAME] [PERSON_NAME] [PERSON_NAME] …" at bounding box center [90, 162] width 40 height 10
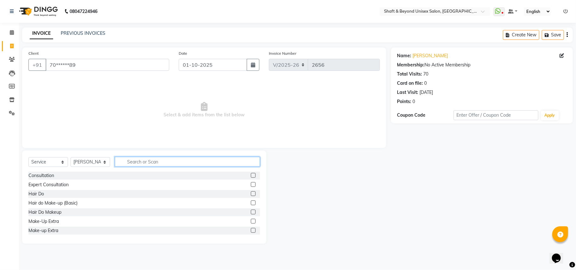
click at [129, 161] on input "text" at bounding box center [187, 162] width 145 height 10
type input "wash"
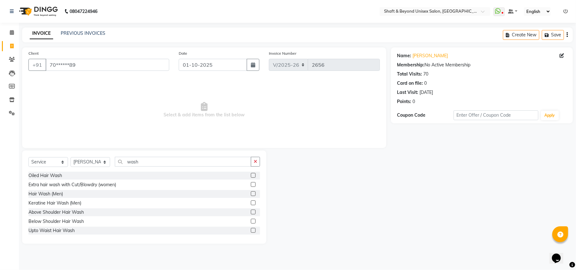
click at [251, 212] on label at bounding box center [253, 212] width 5 height 5
click at [251, 212] on input "checkbox" at bounding box center [253, 212] width 4 height 4
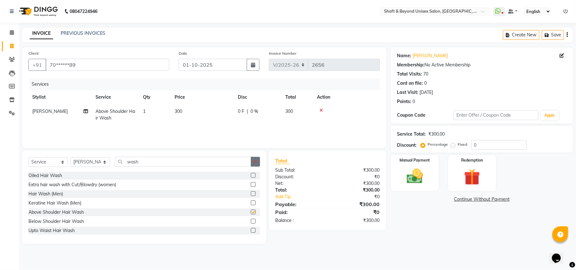
checkbox input "false"
click at [253, 164] on button "button" at bounding box center [255, 162] width 9 height 10
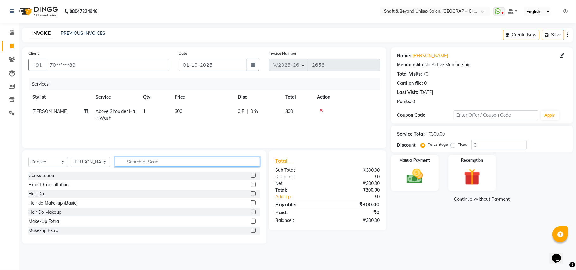
click at [225, 161] on input "text" at bounding box center [187, 162] width 145 height 10
click at [319, 111] on icon at bounding box center [320, 110] width 3 height 4
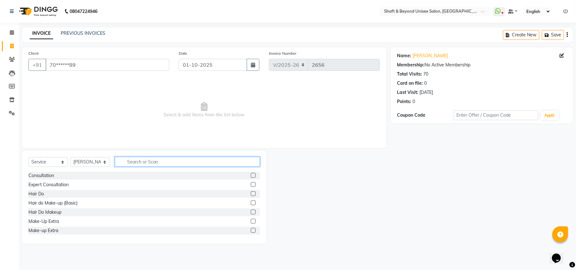
click at [129, 163] on input "text" at bounding box center [187, 162] width 145 height 10
type input "wash"
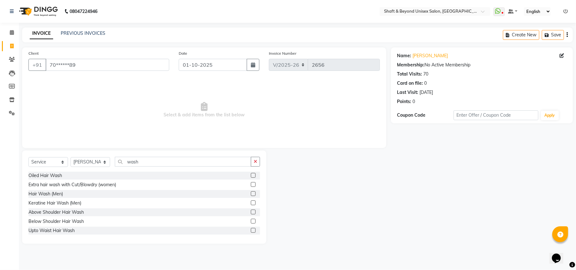
click at [251, 221] on label at bounding box center [253, 221] width 5 height 5
click at [251, 221] on input "checkbox" at bounding box center [253, 221] width 4 height 4
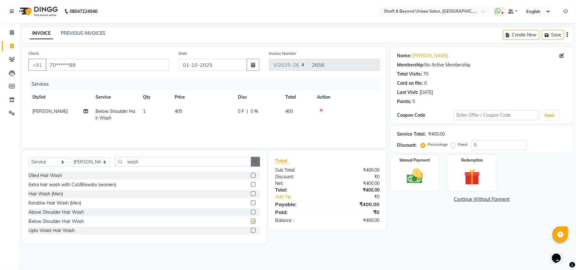
checkbox input "false"
click at [254, 160] on icon "button" at bounding box center [255, 161] width 3 height 4
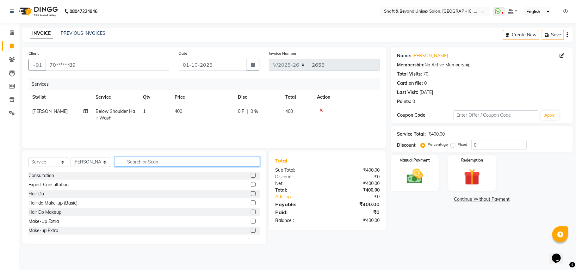
click at [202, 160] on input "text" at bounding box center [187, 162] width 145 height 10
type input "blo"
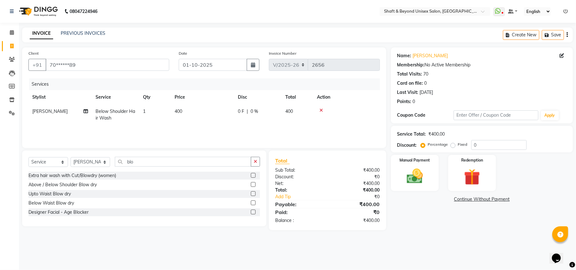
click at [253, 185] on label at bounding box center [253, 184] width 5 height 5
click at [253, 185] on input "checkbox" at bounding box center [253, 185] width 4 height 4
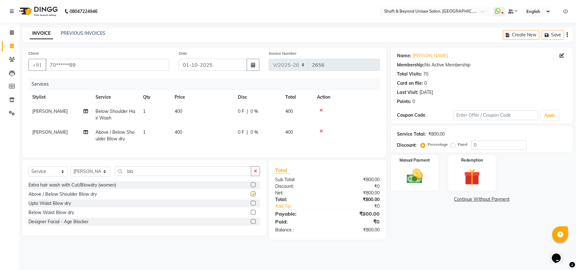
checkbox input "false"
click at [253, 176] on button "button" at bounding box center [255, 171] width 9 height 10
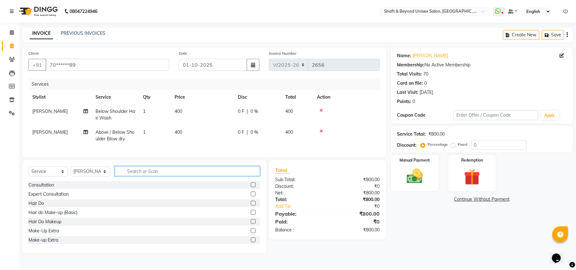
click at [170, 176] on input "text" at bounding box center [187, 171] width 145 height 10
click at [133, 176] on input "text" at bounding box center [187, 171] width 145 height 10
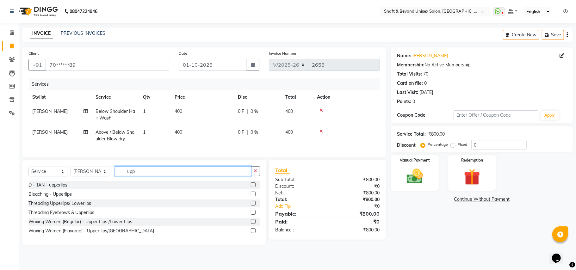
type input "upp"
click at [252, 205] on label at bounding box center [253, 203] width 5 height 5
click at [252, 205] on input "checkbox" at bounding box center [253, 203] width 4 height 4
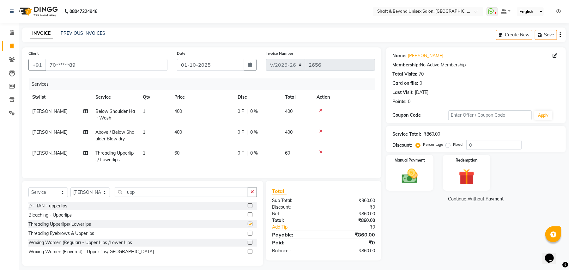
checkbox input "false"
click at [257, 135] on span "0 %" at bounding box center [254, 132] width 8 height 7
select select "34482"
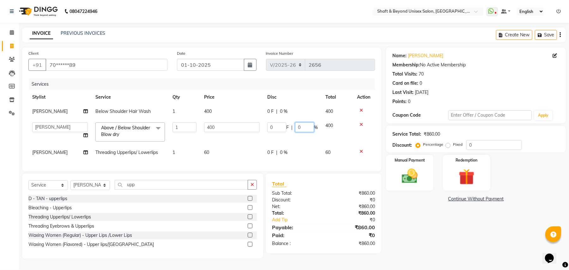
click at [304, 127] on input "0" at bounding box center [304, 127] width 19 height 10
type input "25"
click at [274, 112] on div "0 F | 0 %" at bounding box center [292, 111] width 51 height 7
select select "34482"
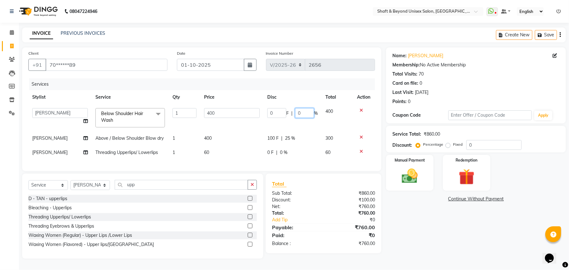
click at [303, 112] on input "0" at bounding box center [304, 113] width 19 height 10
type input "25"
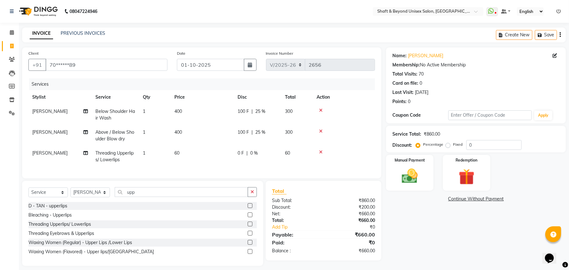
click at [293, 128] on tbody "[PERSON_NAME] Below Shoulder Hair Wash 1 400 100 F | 25 % 300 [PERSON_NAME] Abo…" at bounding box center [201, 135] width 347 height 63
click at [61, 152] on span "[PERSON_NAME]" at bounding box center [49, 153] width 35 height 6
select select "34482"
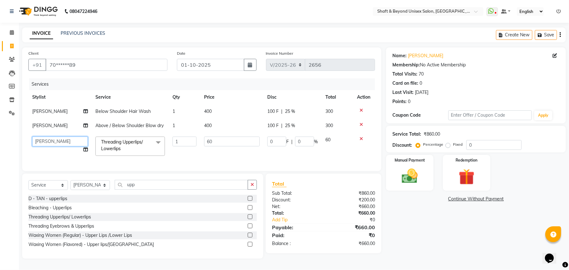
click at [63, 141] on select "Archana [PERSON_NAME] [PERSON_NAME] [PERSON_NAME] [PERSON_NAME] [PERSON_NAME] […" at bounding box center [60, 142] width 56 height 10
select select "19080"
click at [407, 178] on img at bounding box center [409, 176] width 27 height 19
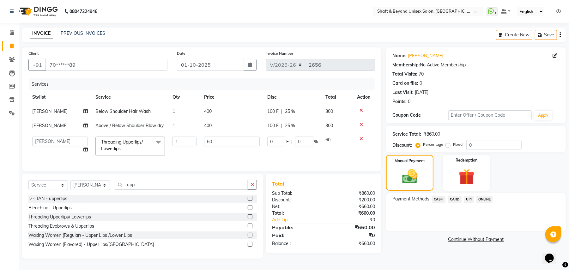
click at [469, 196] on span "UPI" at bounding box center [469, 199] width 10 height 7
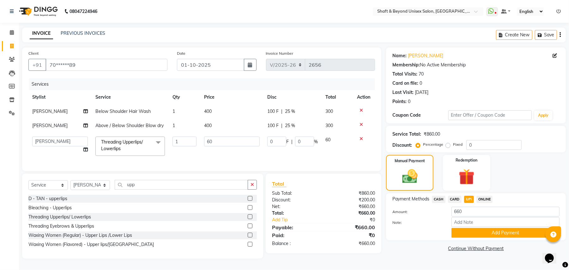
click at [487, 196] on span "ONLINE" at bounding box center [485, 199] width 16 height 7
click at [482, 221] on input "Note:" at bounding box center [506, 222] width 108 height 10
click at [476, 231] on button "Add Payment" at bounding box center [506, 233] width 108 height 10
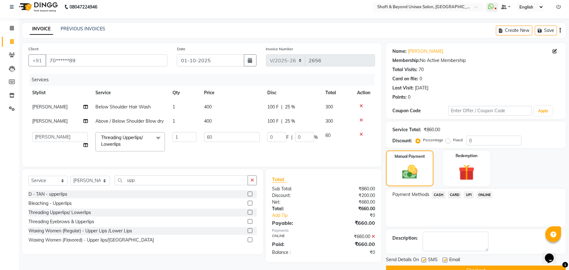
scroll to position [20, 0]
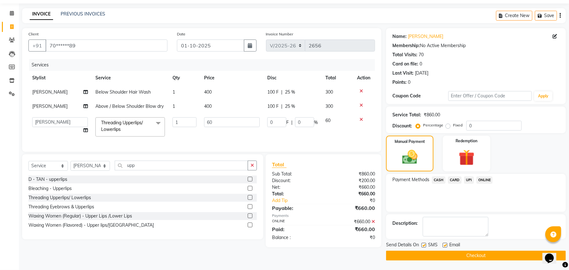
click at [459, 254] on button "Checkout" at bounding box center [476, 256] width 180 height 10
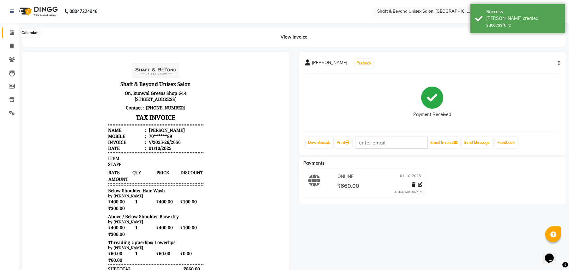
click at [10, 31] on icon at bounding box center [12, 32] width 4 height 5
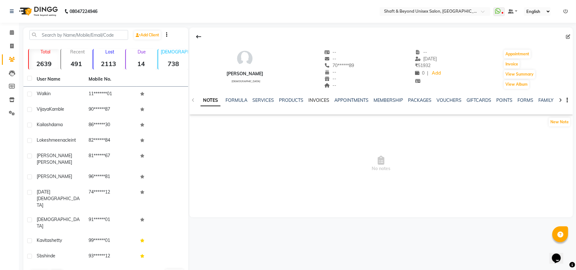
click at [318, 101] on link "INVOICES" at bounding box center [318, 100] width 21 height 6
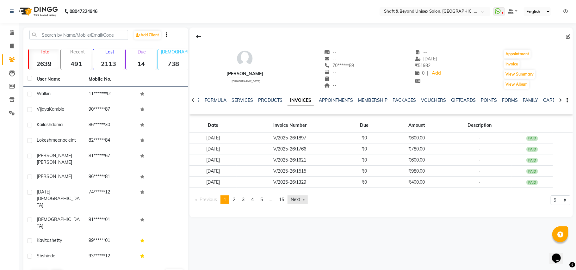
click at [300, 200] on link "Next page" at bounding box center [297, 199] width 20 height 9
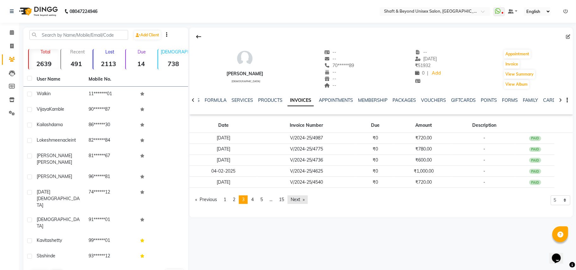
click at [300, 200] on link "Next page" at bounding box center [297, 199] width 20 height 9
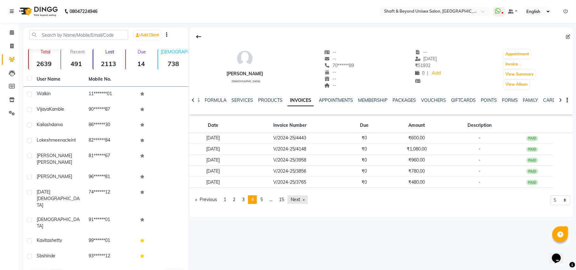
click at [300, 200] on link "Next page" at bounding box center [297, 199] width 20 height 9
click at [300, 200] on link "Next page" at bounding box center [298, 199] width 20 height 9
click at [213, 200] on link "Previous page" at bounding box center [206, 199] width 28 height 9
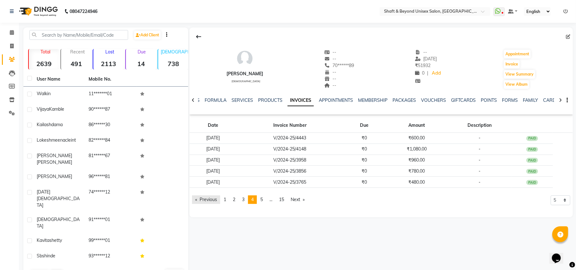
click at [213, 200] on link "Previous page" at bounding box center [206, 199] width 28 height 9
click at [213, 200] on span "Previous page" at bounding box center [207, 200] width 17 height 6
click at [213, 201] on span "Previous page" at bounding box center [207, 200] width 17 height 6
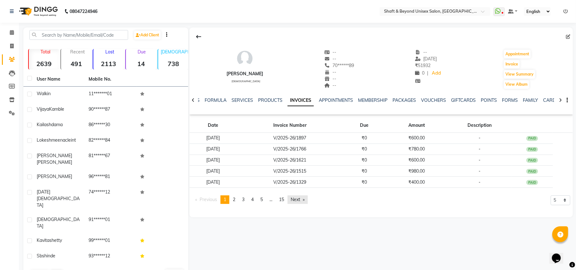
click at [297, 201] on link "Next page" at bounding box center [297, 199] width 20 height 9
click at [301, 201] on link "Next page" at bounding box center [297, 199] width 20 height 9
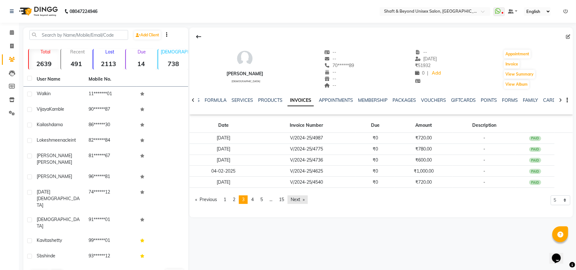
click at [301, 201] on link "Next page" at bounding box center [297, 199] width 20 height 9
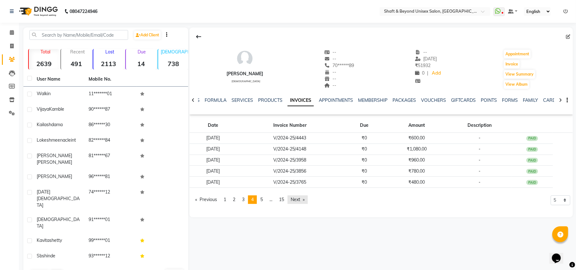
click at [301, 201] on link "Next page" at bounding box center [297, 199] width 20 height 9
click at [301, 201] on link "Next page" at bounding box center [298, 199] width 20 height 9
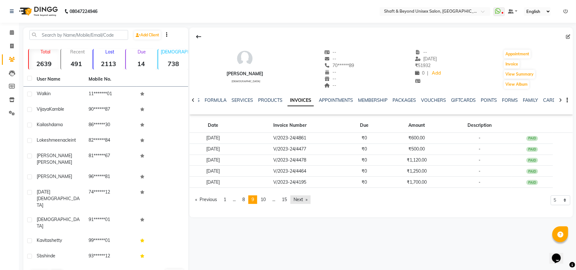
click at [301, 201] on link "Next page" at bounding box center [300, 199] width 20 height 9
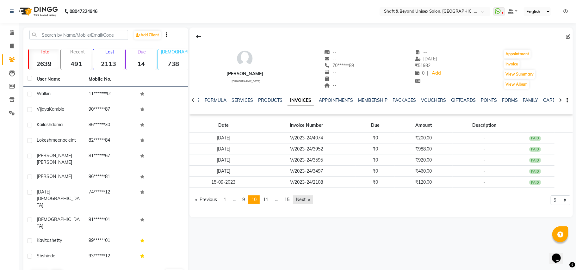
click at [301, 201] on link "Next page" at bounding box center [303, 199] width 20 height 9
click at [304, 205] on pagination-controls "Previous page 11 / 15 page 1 page ... page 10 You're on page 11 page 12 page ..…" at bounding box center [254, 202] width 124 height 14
click at [304, 204] on link "Next page" at bounding box center [305, 199] width 20 height 9
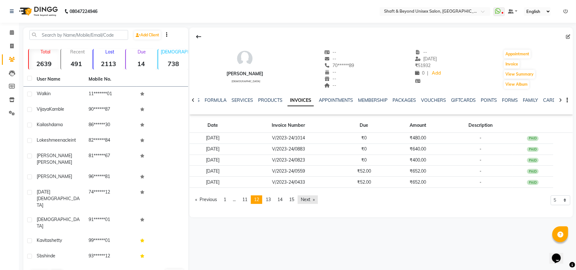
click at [304, 204] on link "Next page" at bounding box center [307, 199] width 20 height 9
click at [310, 200] on link "Next page" at bounding box center [307, 199] width 20 height 9
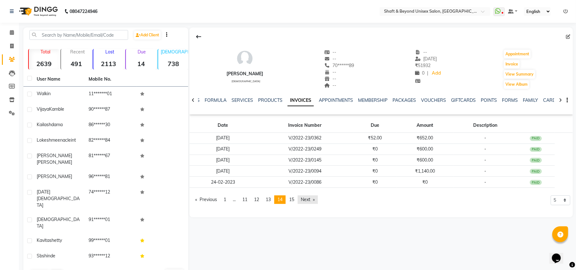
click at [310, 200] on link "Next page" at bounding box center [307, 199] width 20 height 9
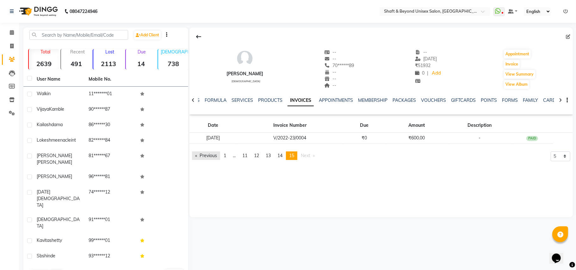
click at [210, 155] on link "Previous page" at bounding box center [206, 155] width 28 height 9
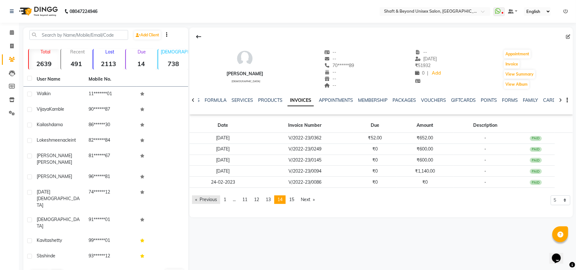
click at [205, 200] on link "Previous page" at bounding box center [206, 199] width 28 height 9
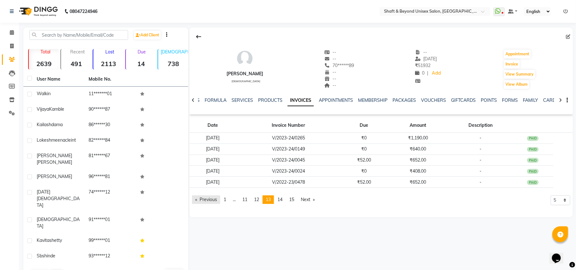
click at [206, 200] on link "Previous page" at bounding box center [206, 199] width 28 height 9
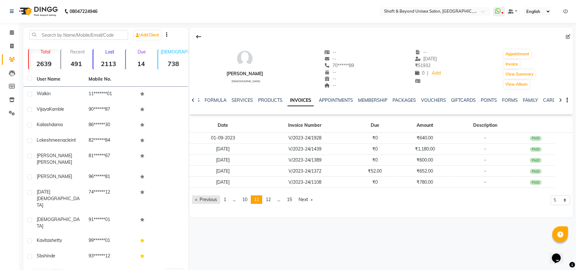
click at [206, 200] on link "Previous page" at bounding box center [206, 199] width 28 height 9
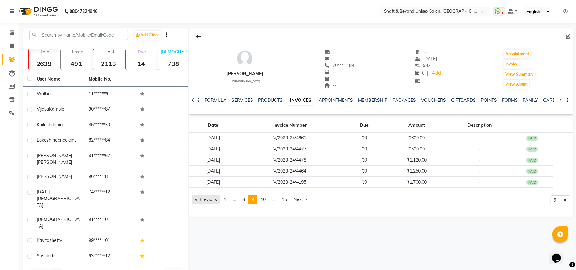
click at [206, 200] on link "Previous page" at bounding box center [206, 199] width 28 height 9
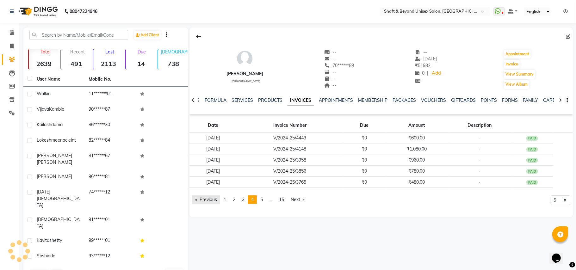
click at [206, 200] on link "Previous page" at bounding box center [206, 199] width 28 height 9
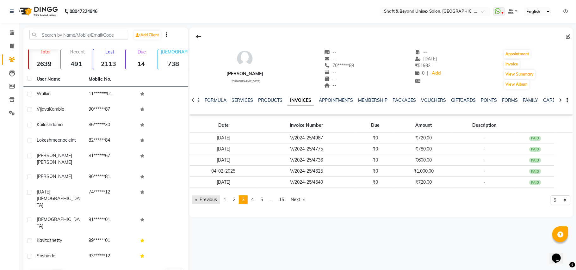
click at [206, 200] on link "Previous page" at bounding box center [206, 199] width 28 height 9
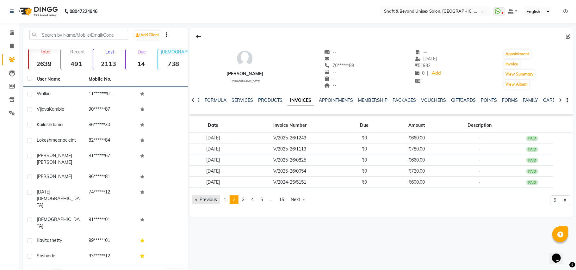
click at [206, 200] on link "Previous page" at bounding box center [206, 199] width 28 height 9
click at [298, 199] on link "Next page" at bounding box center [297, 199] width 20 height 9
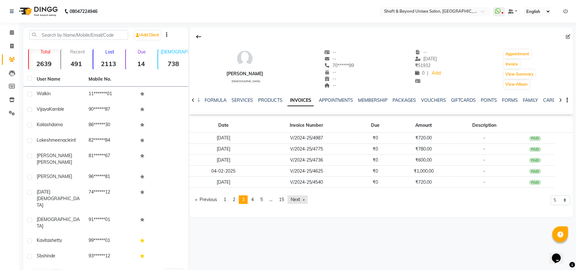
click at [298, 199] on link "Next page" at bounding box center [297, 199] width 20 height 9
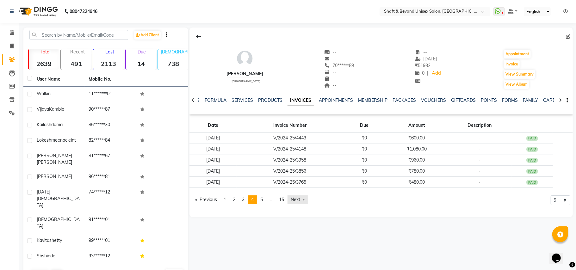
click at [298, 199] on link "Next page" at bounding box center [297, 199] width 20 height 9
click at [298, 199] on link "Next page" at bounding box center [298, 199] width 20 height 9
click at [208, 201] on link "Previous page" at bounding box center [206, 199] width 28 height 9
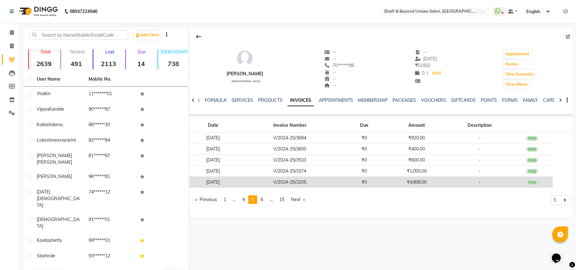
click at [439, 183] on td "₹4,806.00" at bounding box center [416, 182] width 63 height 11
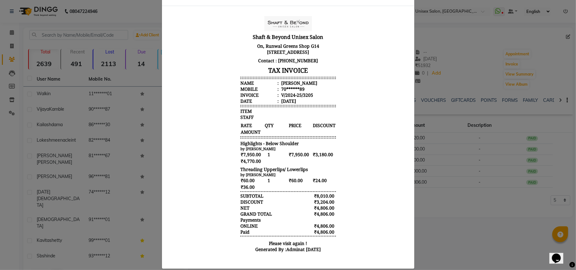
scroll to position [41, 0]
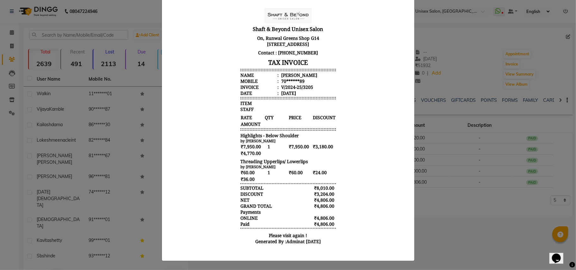
drag, startPoint x: 275, startPoint y: 92, endPoint x: 305, endPoint y: 92, distance: 30.7
click at [305, 92] on li "Date : 11/11/2024" at bounding box center [287, 93] width 95 height 6
click at [340, 89] on body "Shaft & Beyond Unisex Salon On, Runwal Greens Shop G14 R-galeria, Mulund - Gore…" at bounding box center [287, 127] width 237 height 245
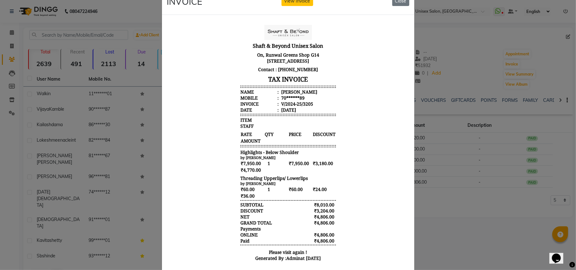
scroll to position [0, 0]
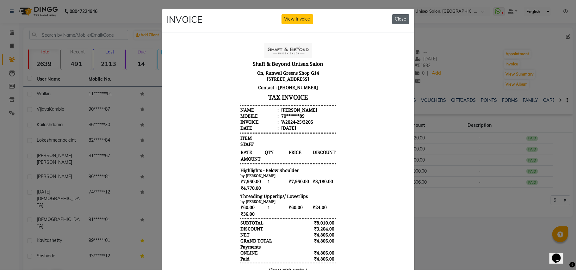
click at [401, 22] on button "Close" at bounding box center [400, 19] width 17 height 10
